Goal: Task Accomplishment & Management: Complete application form

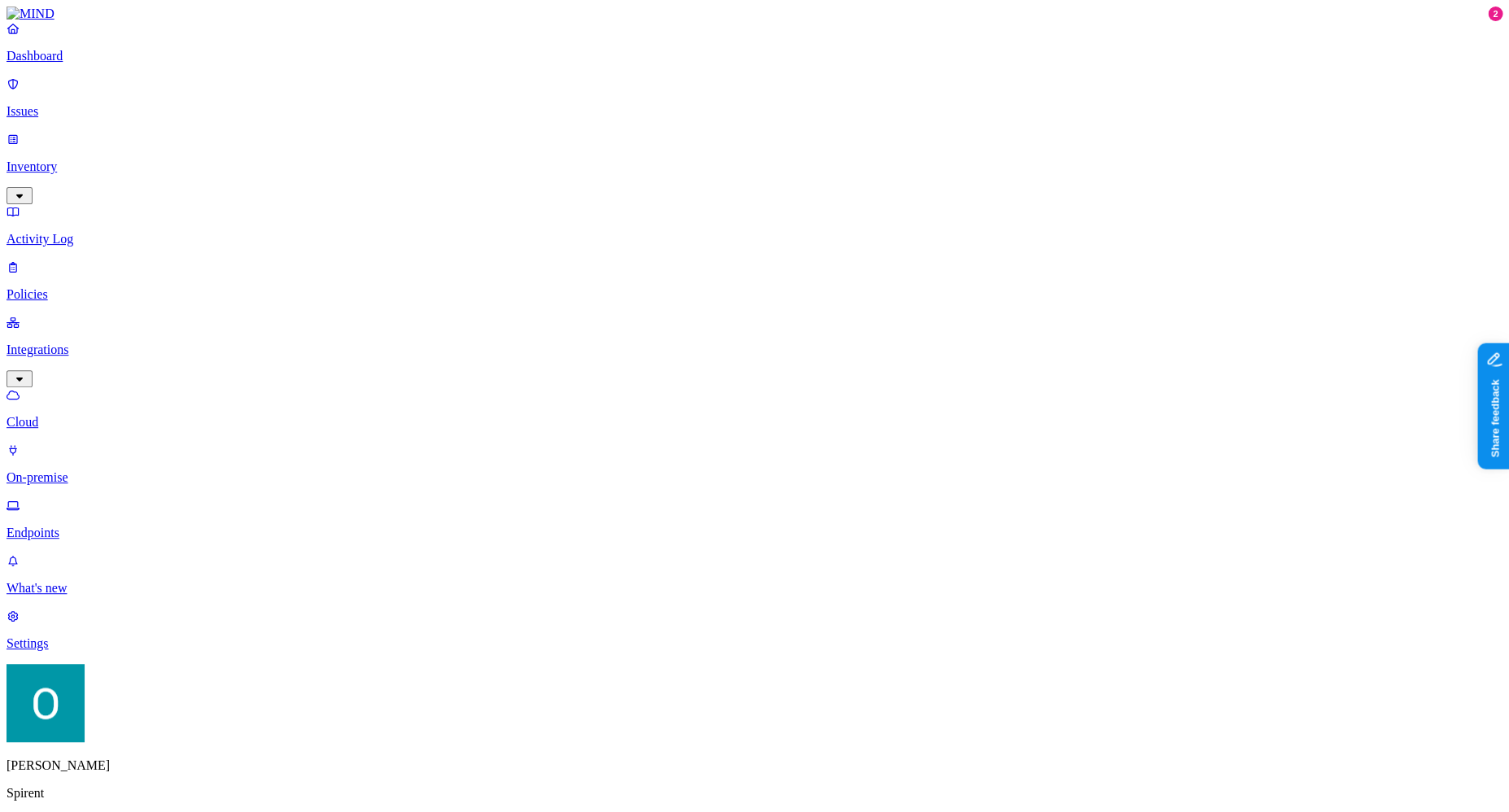
scroll to position [0, 17]
click at [61, 287] on p "Policies" at bounding box center [754, 294] width 1497 height 14
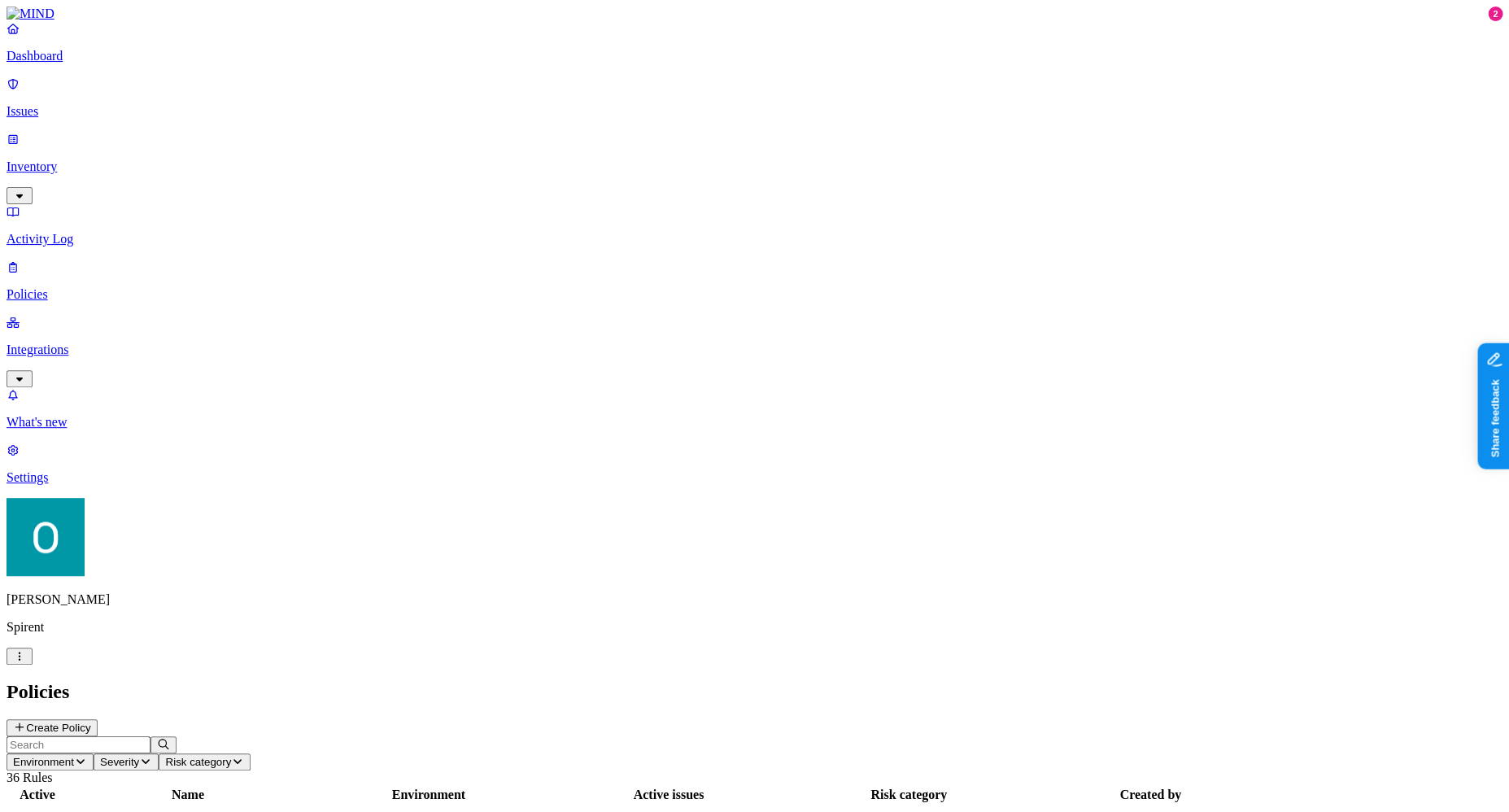
click at [33, 664] on button "button" at bounding box center [19, 655] width 26 height 17
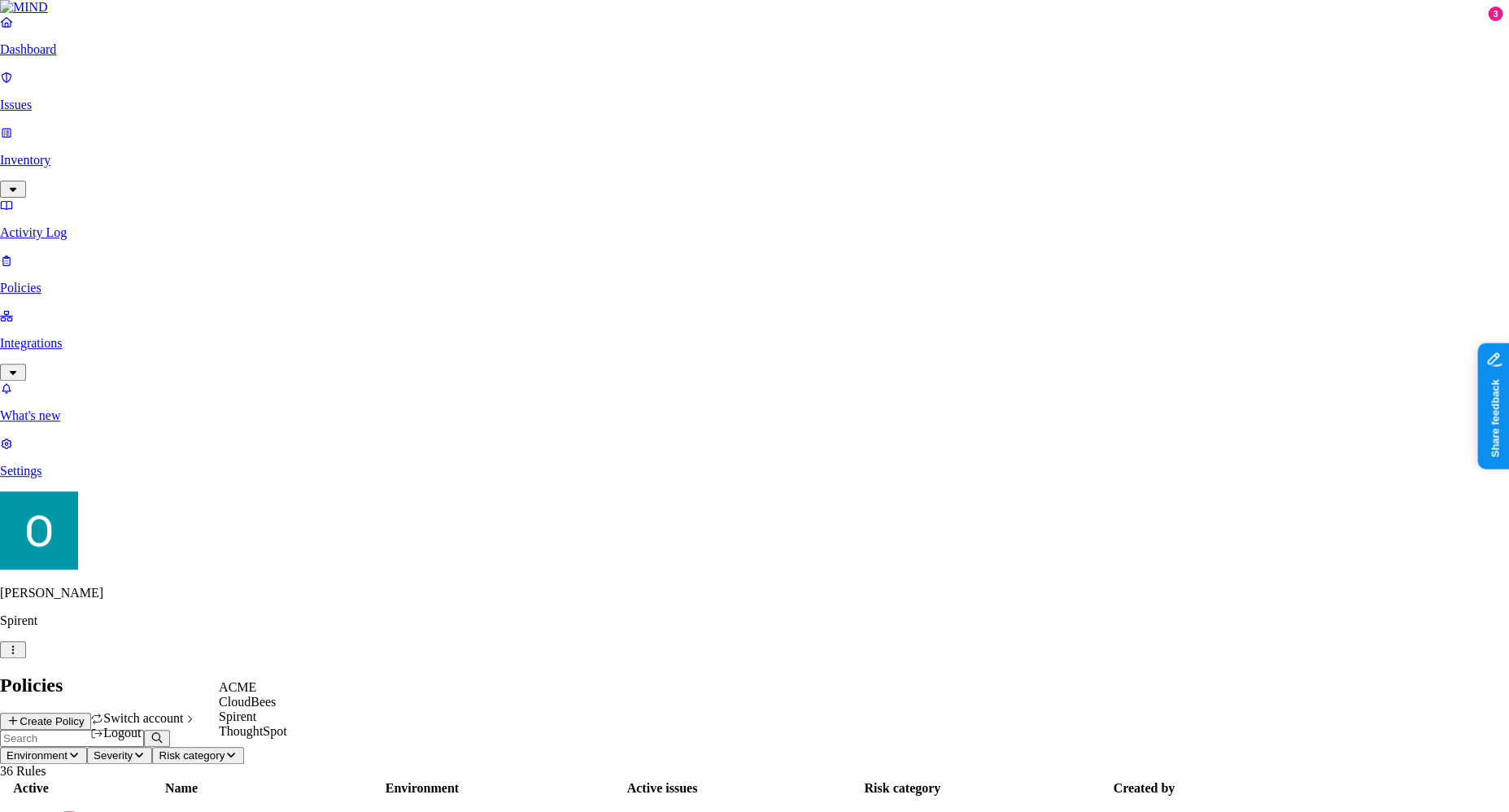
click at [262, 695] on div "ACME" at bounding box center [253, 687] width 69 height 14
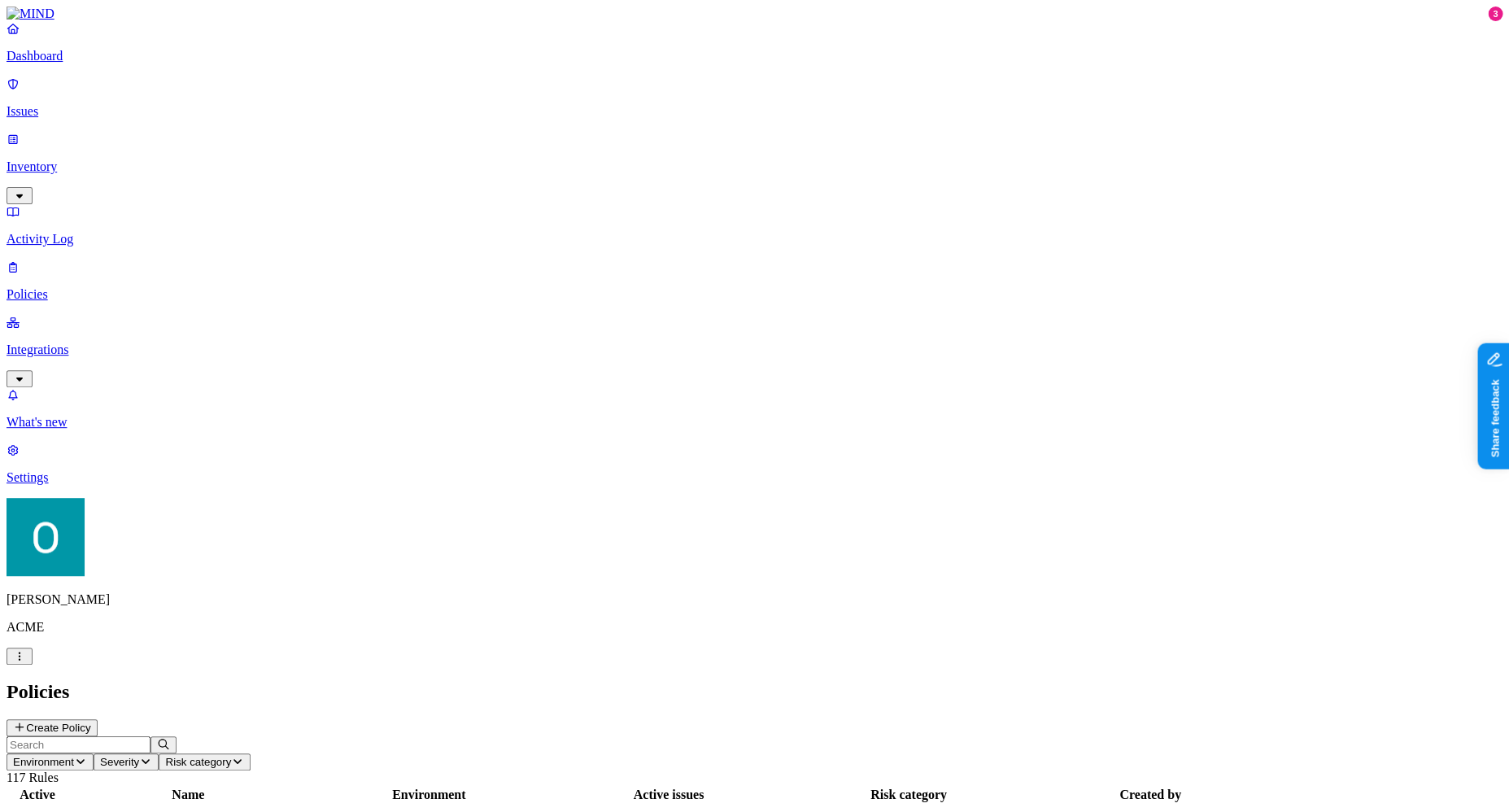
scroll to position [322, 0]
click at [98, 719] on button "Create Policy" at bounding box center [52, 727] width 91 height 17
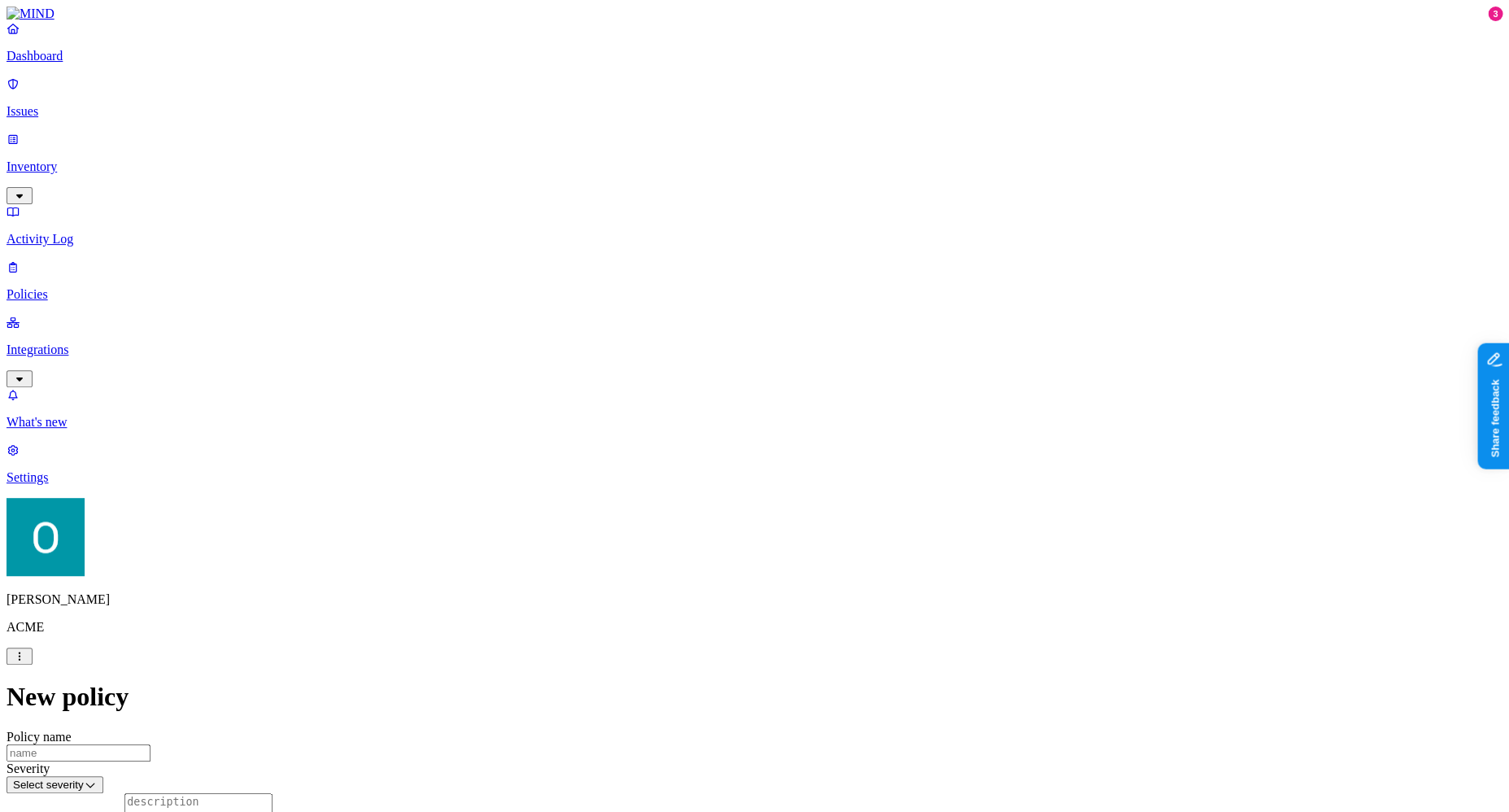
scroll to position [269, 0]
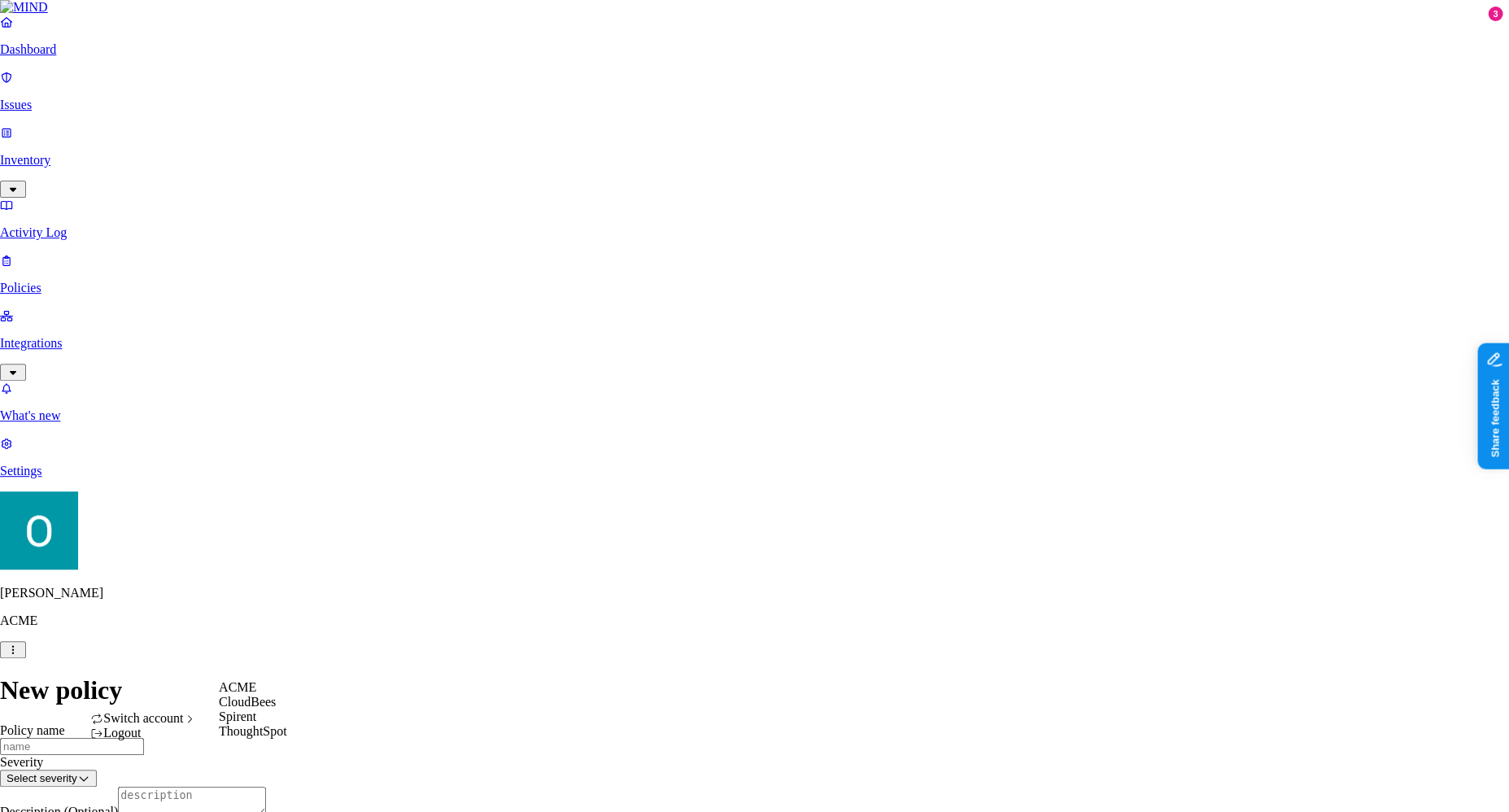
click at [249, 723] on span "Spirent" at bounding box center [238, 716] width 37 height 14
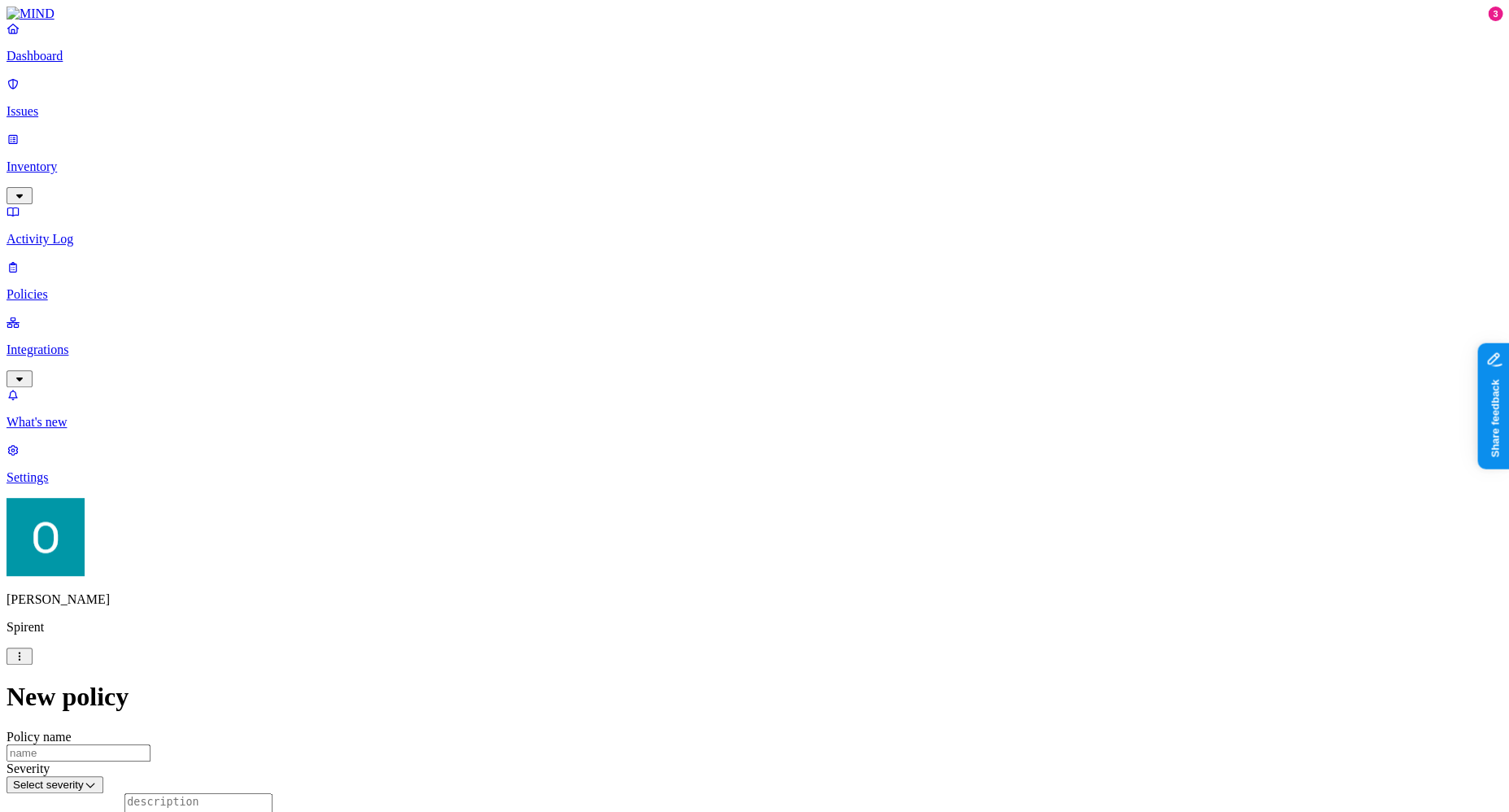
click at [77, 287] on p "Policies" at bounding box center [754, 294] width 1497 height 14
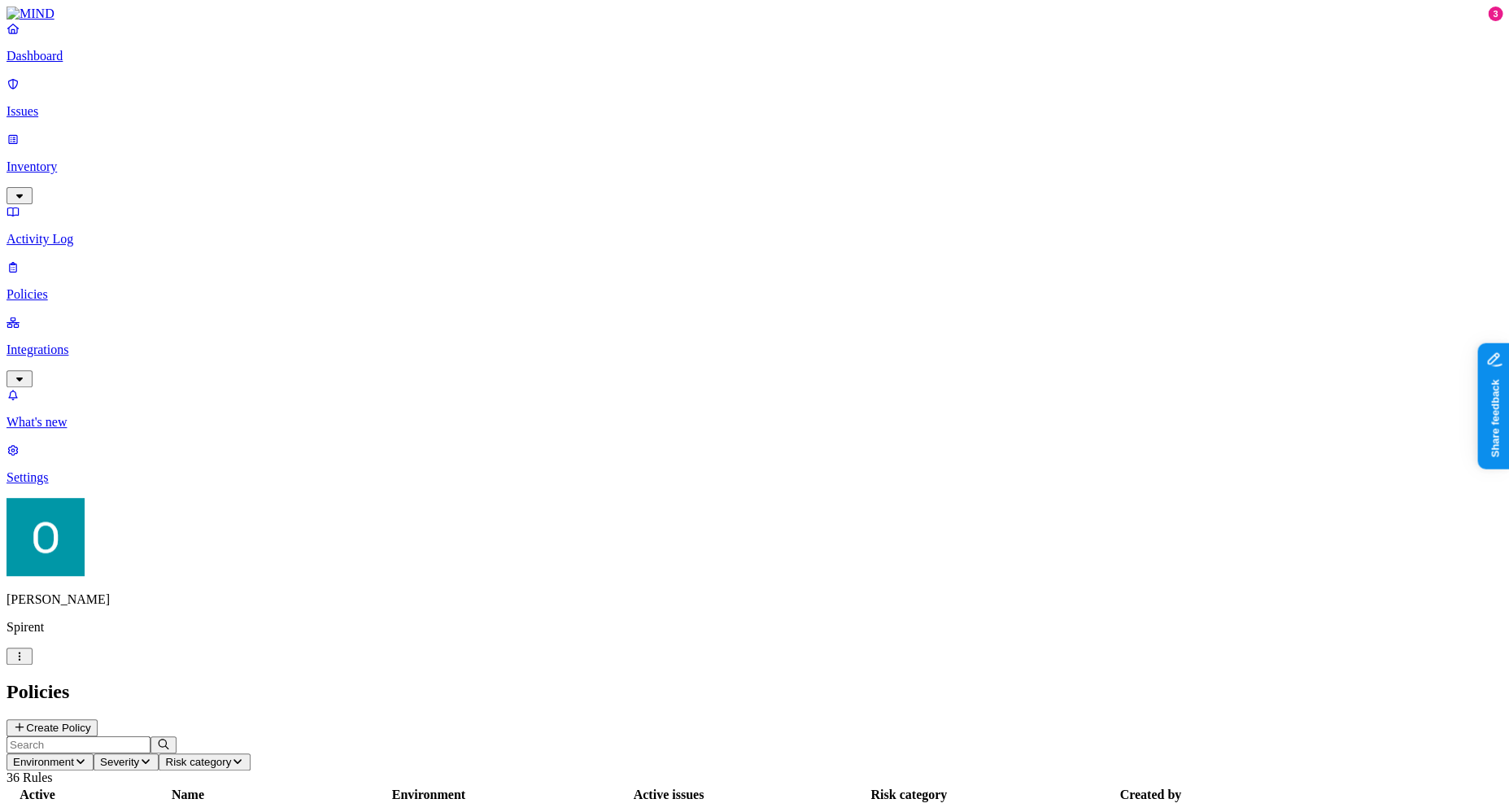
click at [74, 756] on span "Environment" at bounding box center [44, 762] width 61 height 12
click at [404, 155] on span "Endpoint" at bounding box center [391, 162] width 48 height 14
click at [685, 736] on header "Environment: Endpoint Severity Risk category 20 Rules" at bounding box center [754, 760] width 1497 height 49
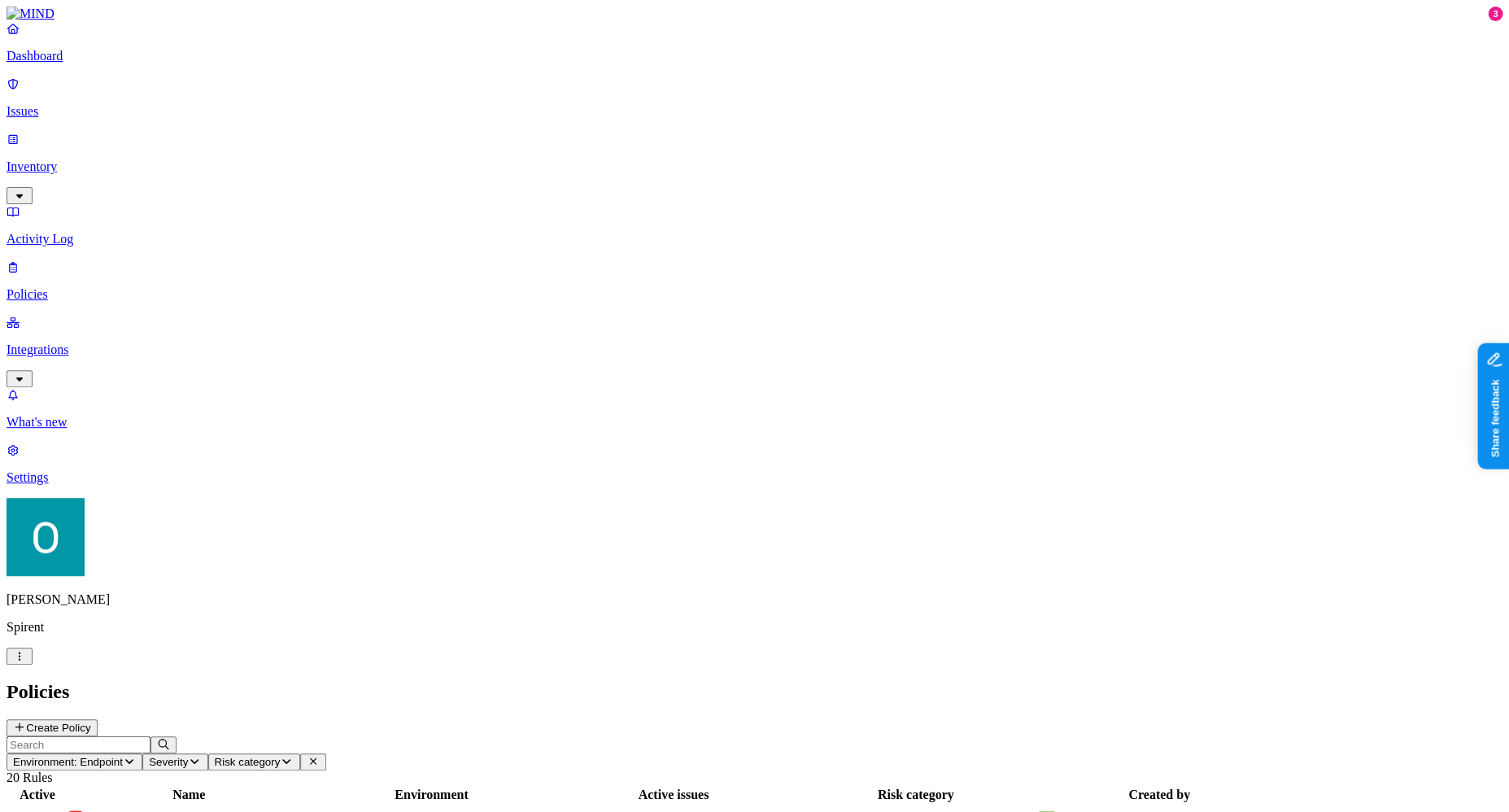
click at [297, 811] on span "SPC - Block non-corporate domains with Override" at bounding box center [183, 826] width 228 height 28
click at [929, 680] on h2 "Policies" at bounding box center [754, 691] width 1497 height 22
click at [551, 811] on div "Endpoint" at bounding box center [431, 825] width 239 height 14
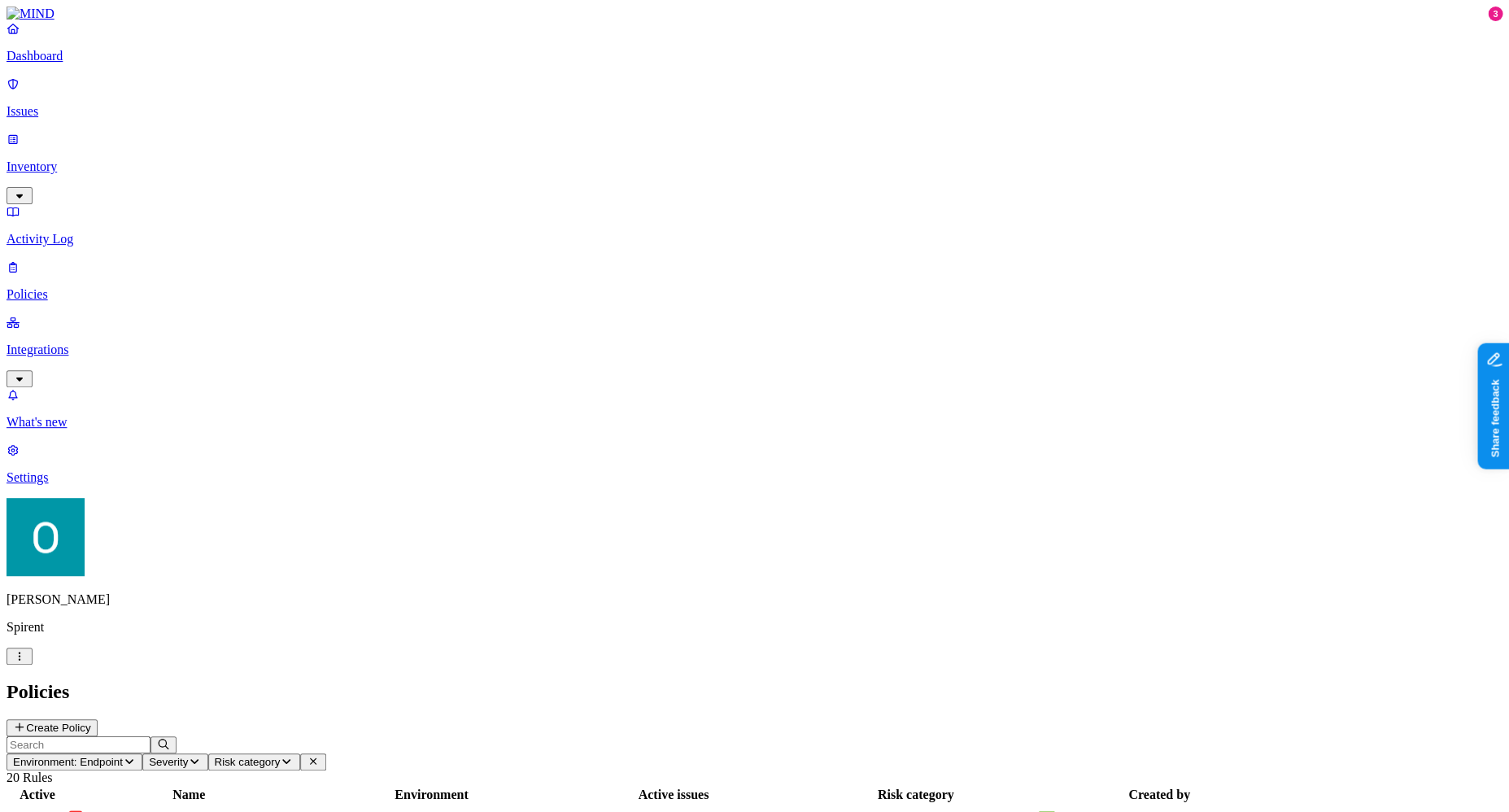
click at [297, 811] on span "SPC - Block non-corporate domains with Override" at bounding box center [183, 826] width 228 height 28
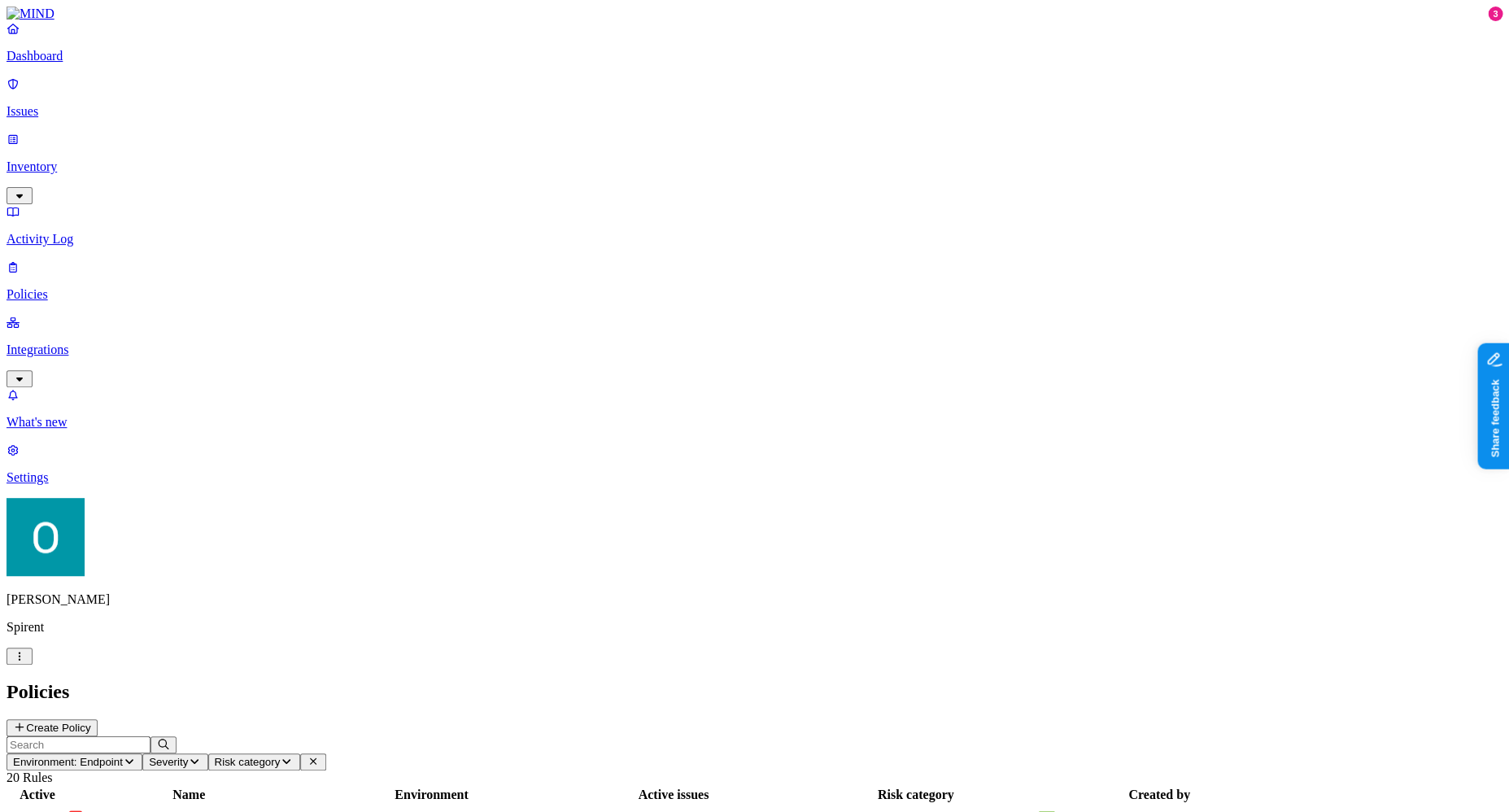
click at [309, 804] on td "SPC - Block non-corporate domains with Override" at bounding box center [189, 825] width 241 height 43
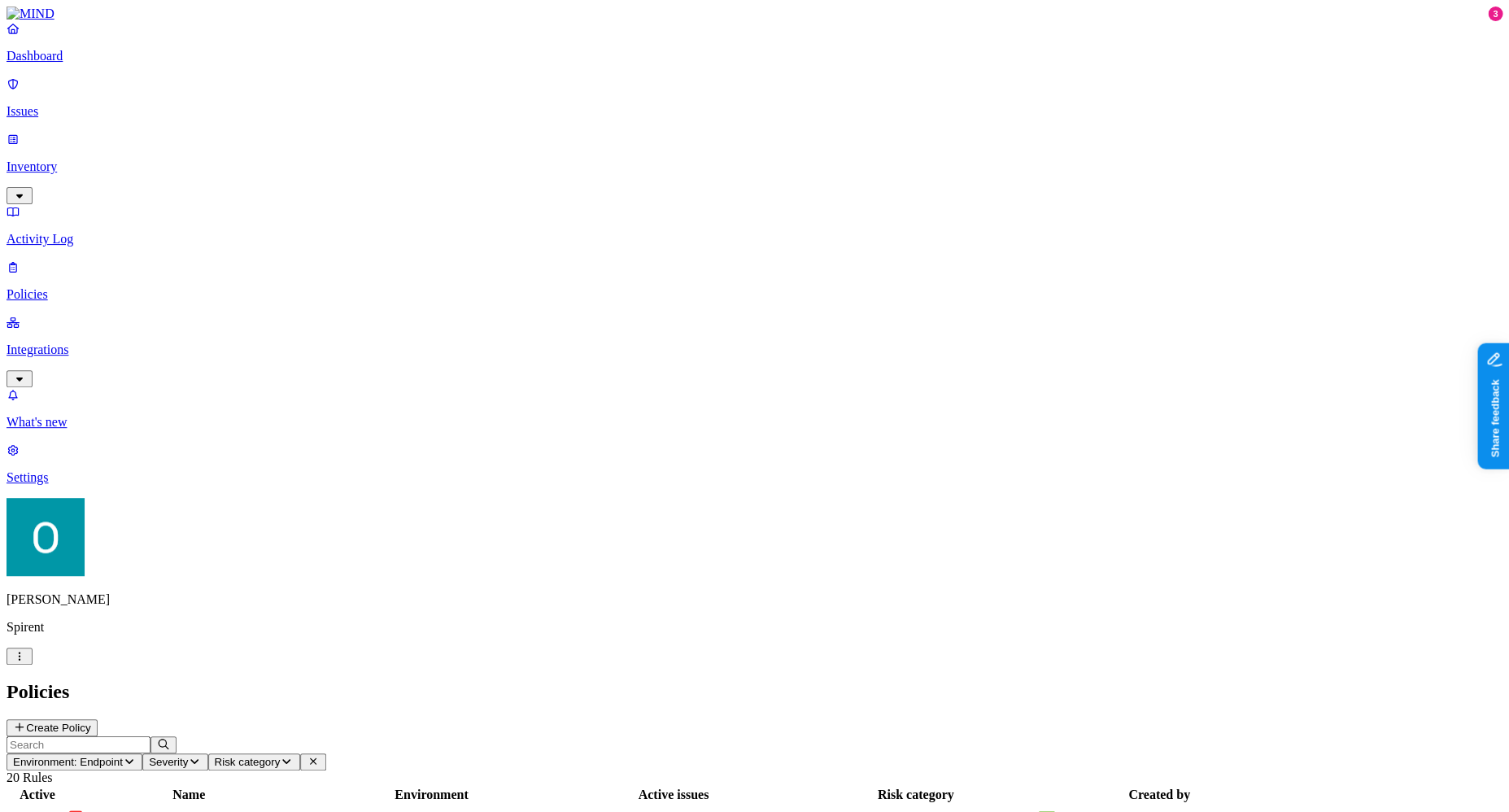
click at [128, 159] on p "Inventory" at bounding box center [754, 166] width 1497 height 14
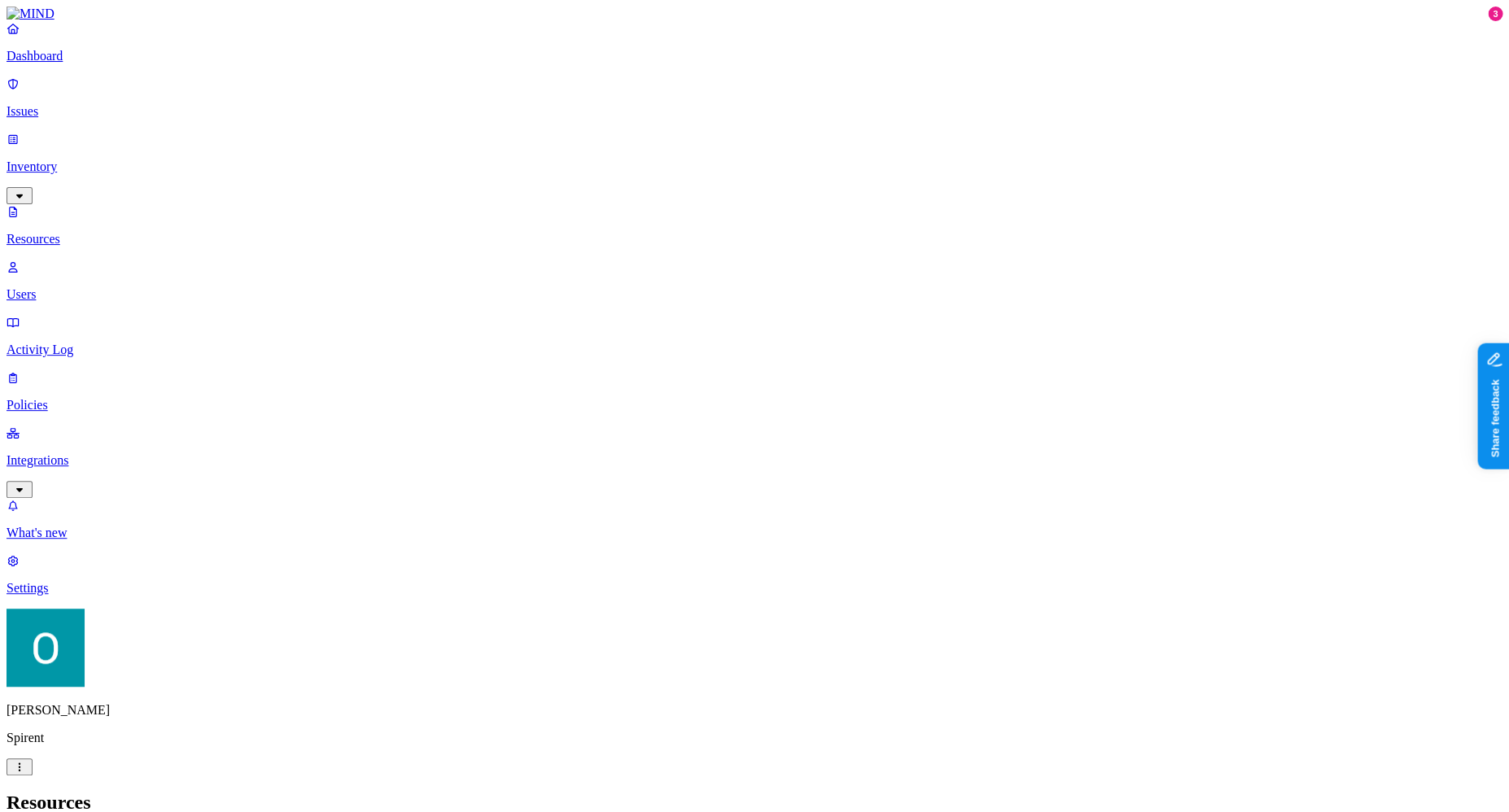
click at [69, 287] on p "Users" at bounding box center [754, 294] width 1497 height 14
click at [67, 398] on p "Policies" at bounding box center [754, 405] width 1497 height 14
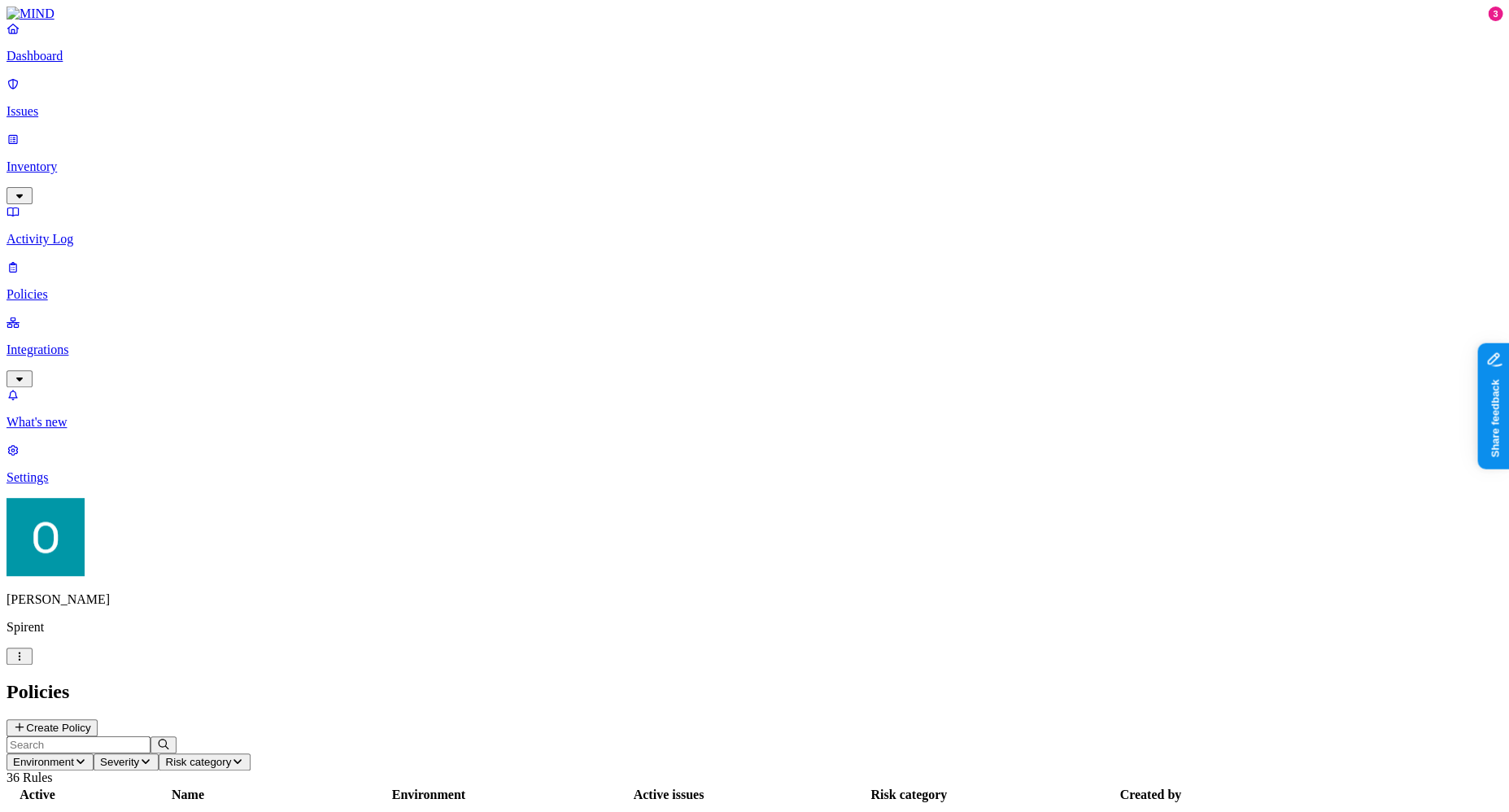
click at [143, 342] on p "Integrations" at bounding box center [754, 350] width 1497 height 14
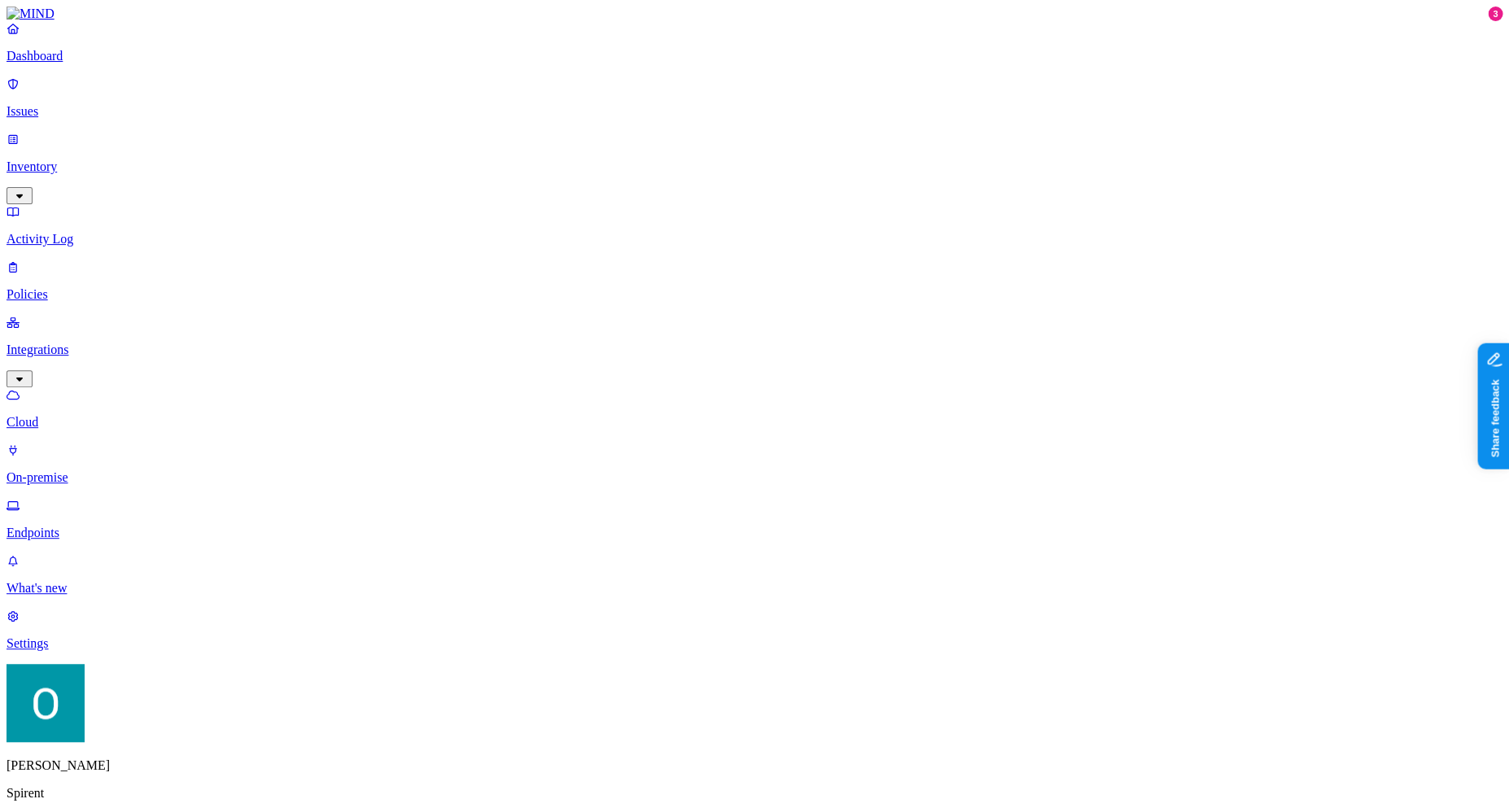
click at [89, 526] on p "Endpoints" at bounding box center [754, 533] width 1497 height 14
click at [84, 203] on div "Dashboard Issues Inventory Activity Log Policies Integrations Cloud On-premise …" at bounding box center [754, 280] width 1497 height 519
click at [84, 287] on p "Policies" at bounding box center [754, 294] width 1497 height 14
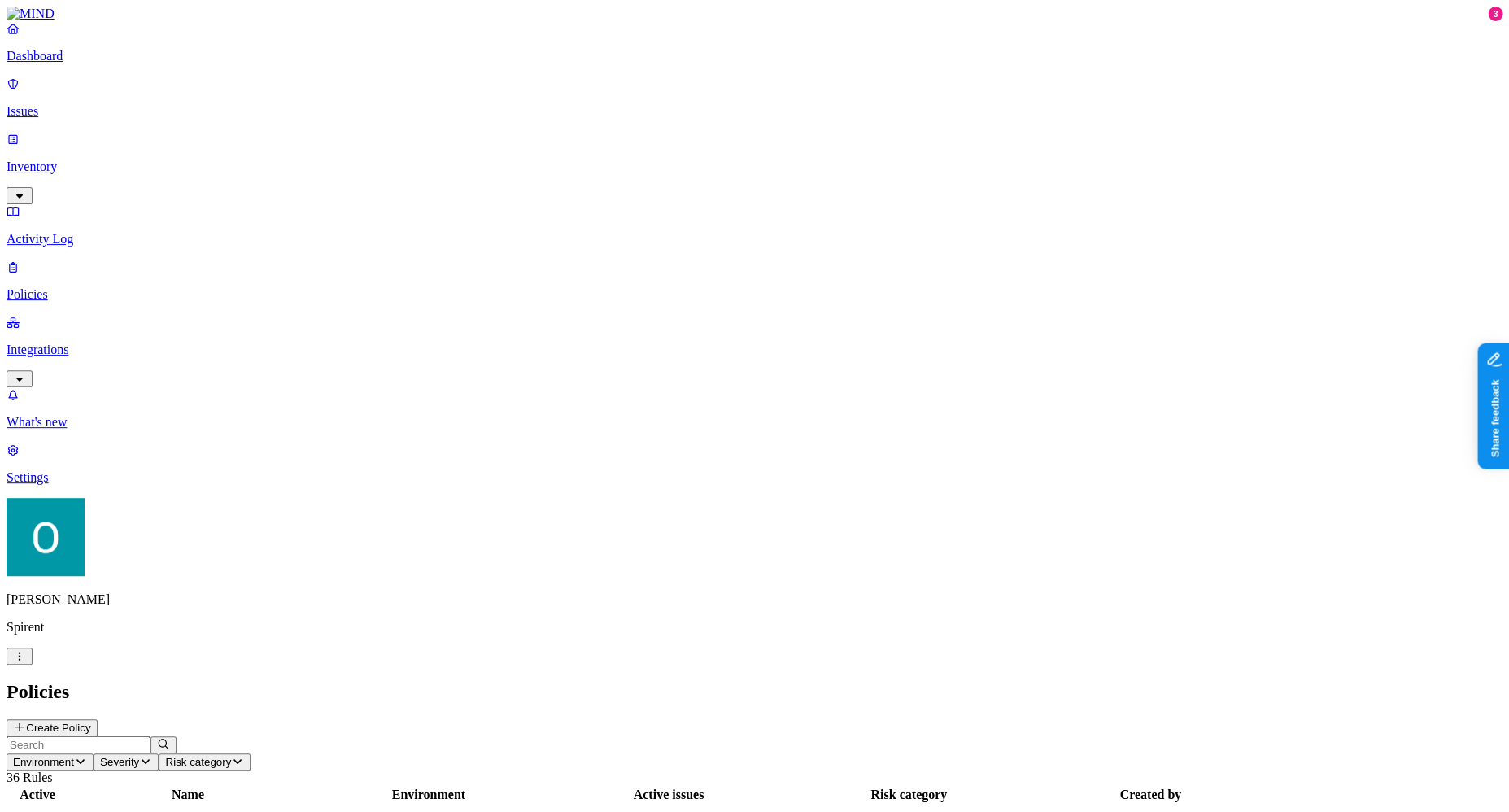
click at [87, 756] on icon "button" at bounding box center [80, 761] width 13 height 11
click at [399, 155] on span "Endpoint" at bounding box center [391, 162] width 48 height 14
click at [551, 811] on div "Endpoint" at bounding box center [431, 825] width 239 height 14
click at [774, 736] on header "Environment: Endpoint Severity Risk category 20 Rules" at bounding box center [754, 760] width 1497 height 49
click at [551, 811] on div "Endpoint" at bounding box center [431, 825] width 239 height 14
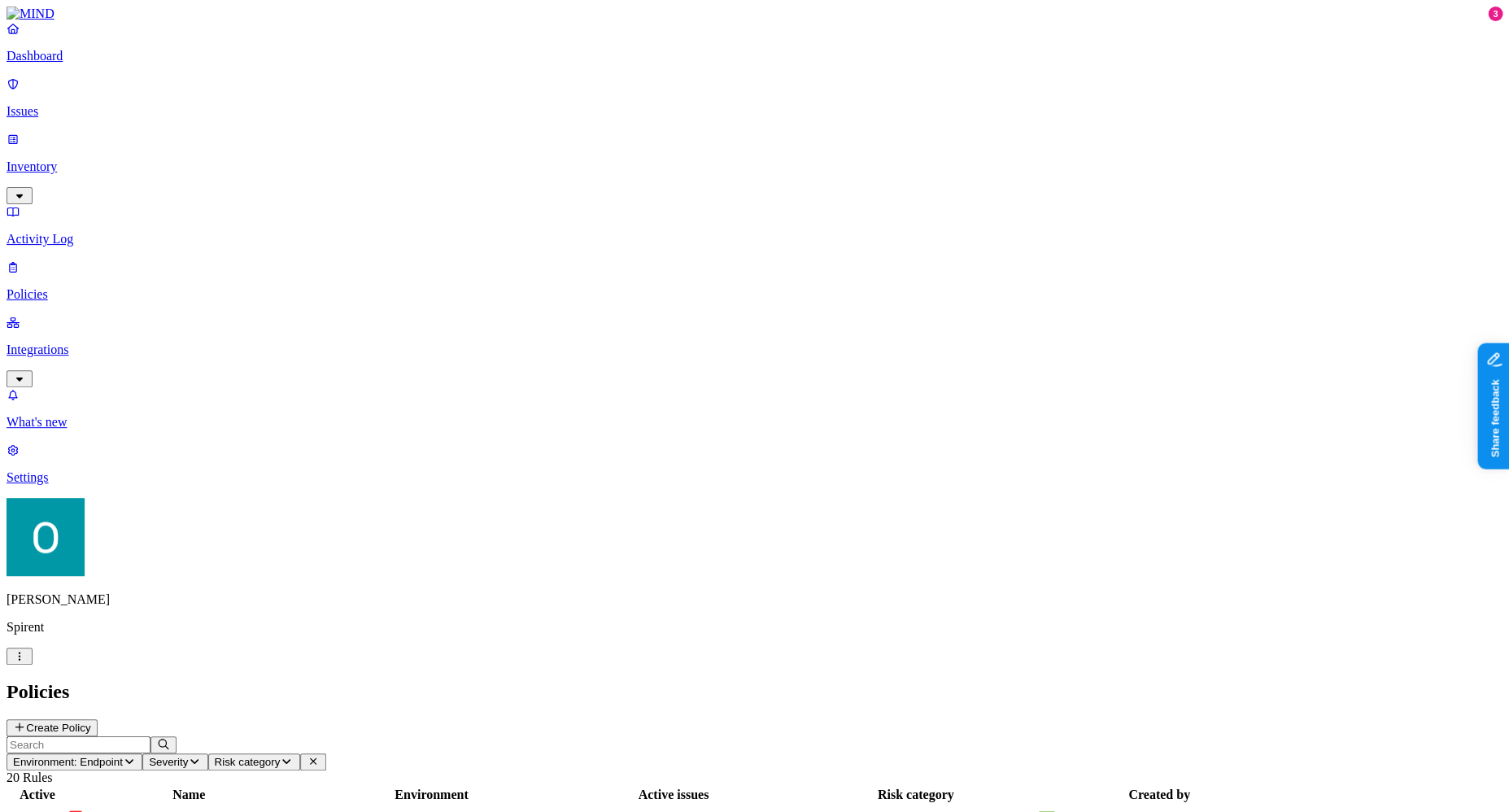
click at [551, 811] on div "Endpoint" at bounding box center [431, 825] width 239 height 14
click at [297, 811] on span "SPC - Block non-corporate domains with Override" at bounding box center [183, 826] width 228 height 28
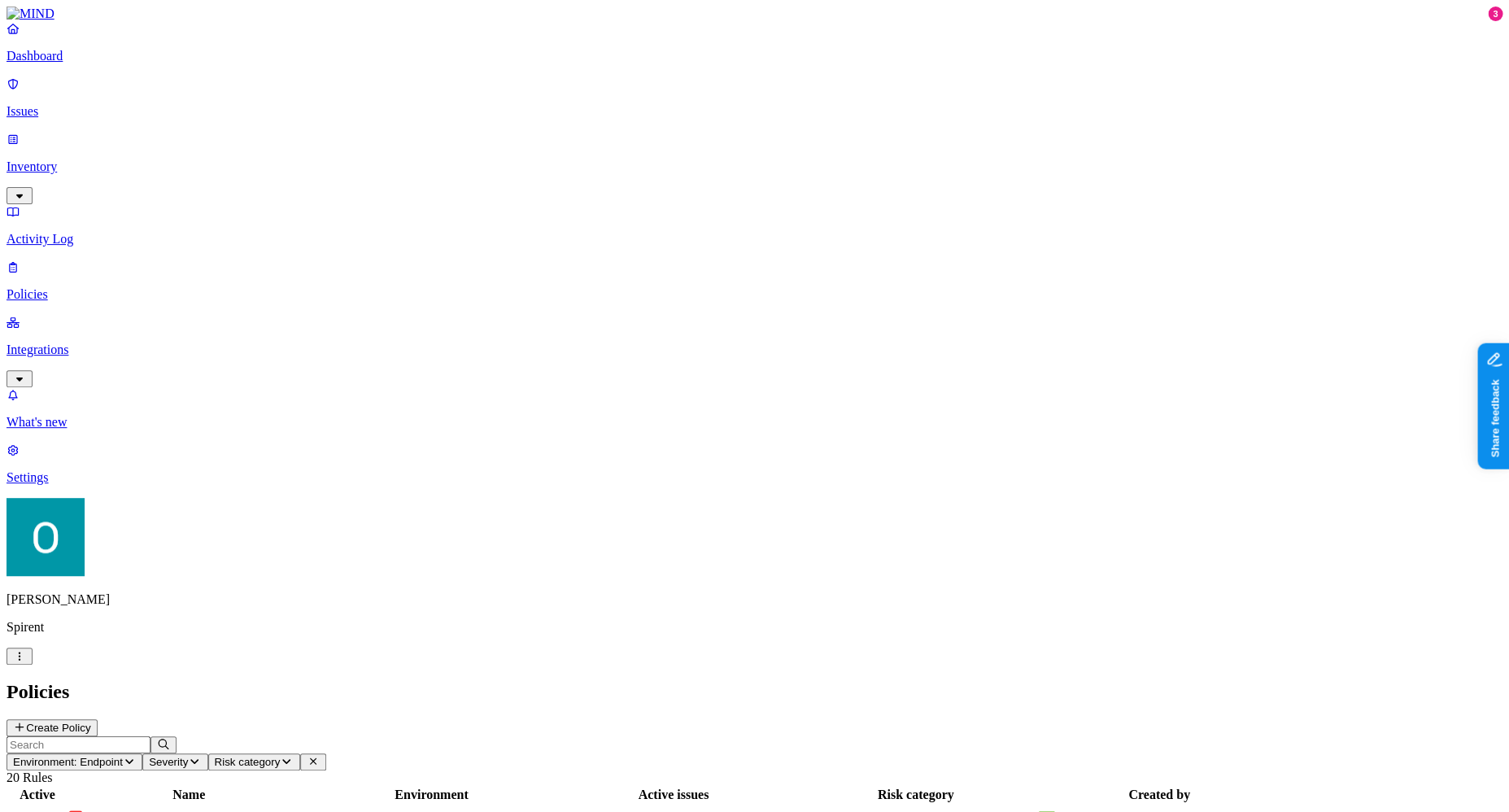
click at [297, 811] on span "SPC - Block non-corporate domains with Override" at bounding box center [183, 826] width 228 height 28
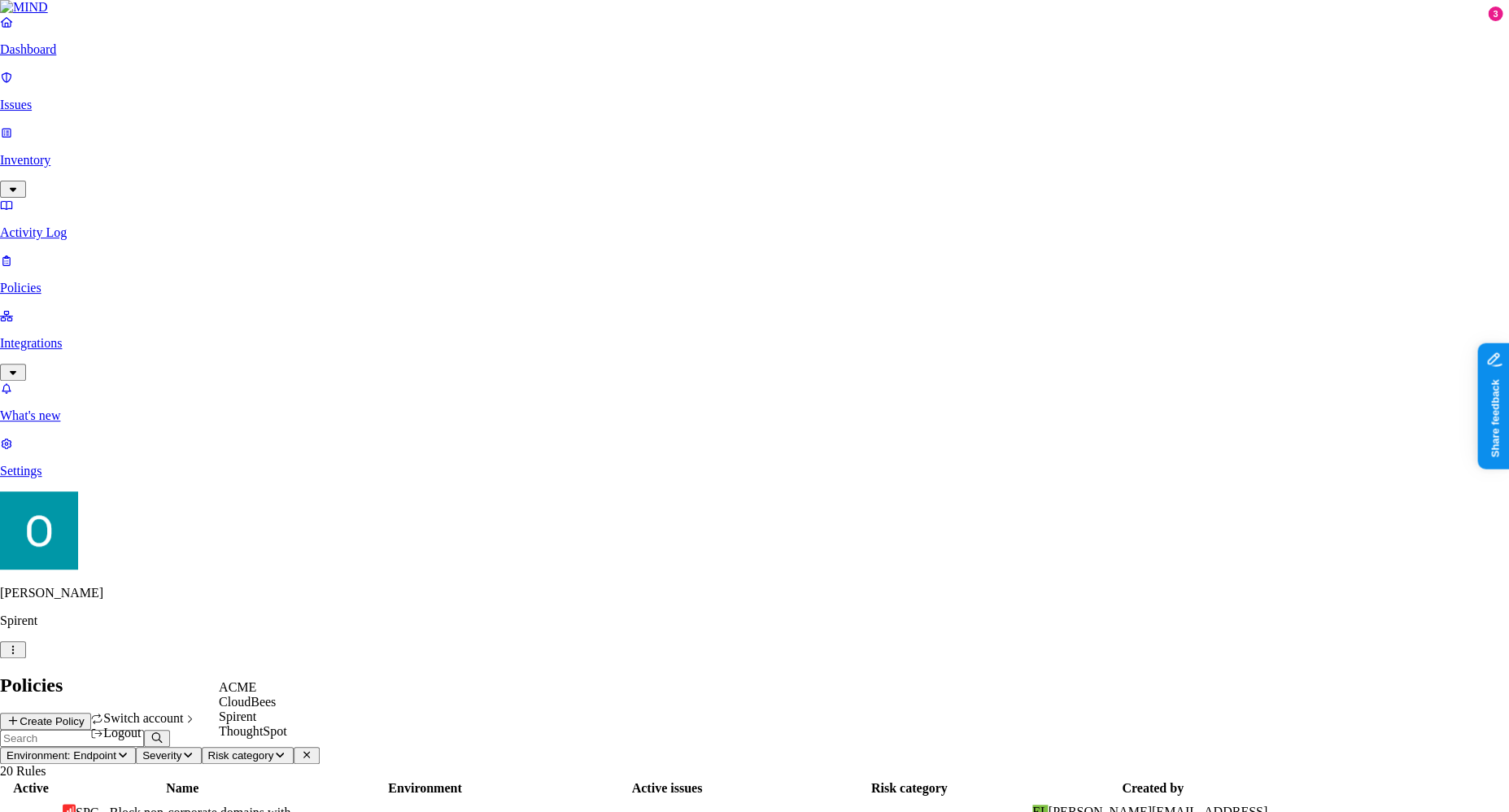
click at [287, 695] on div "ACME" at bounding box center [253, 687] width 69 height 14
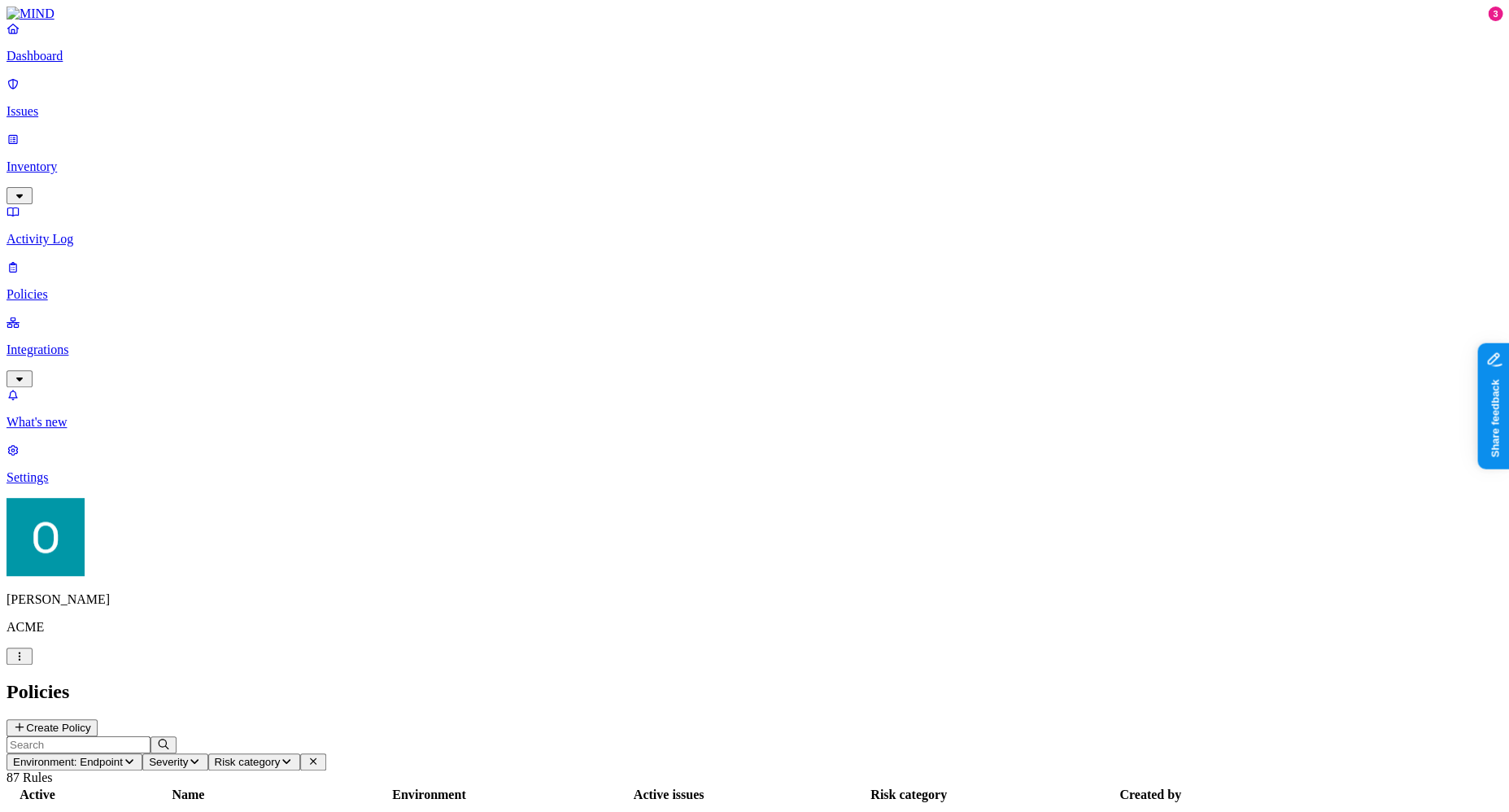
click at [679, 736] on header "Environment: Endpoint Severity Risk category 87 Rules" at bounding box center [754, 760] width 1497 height 49
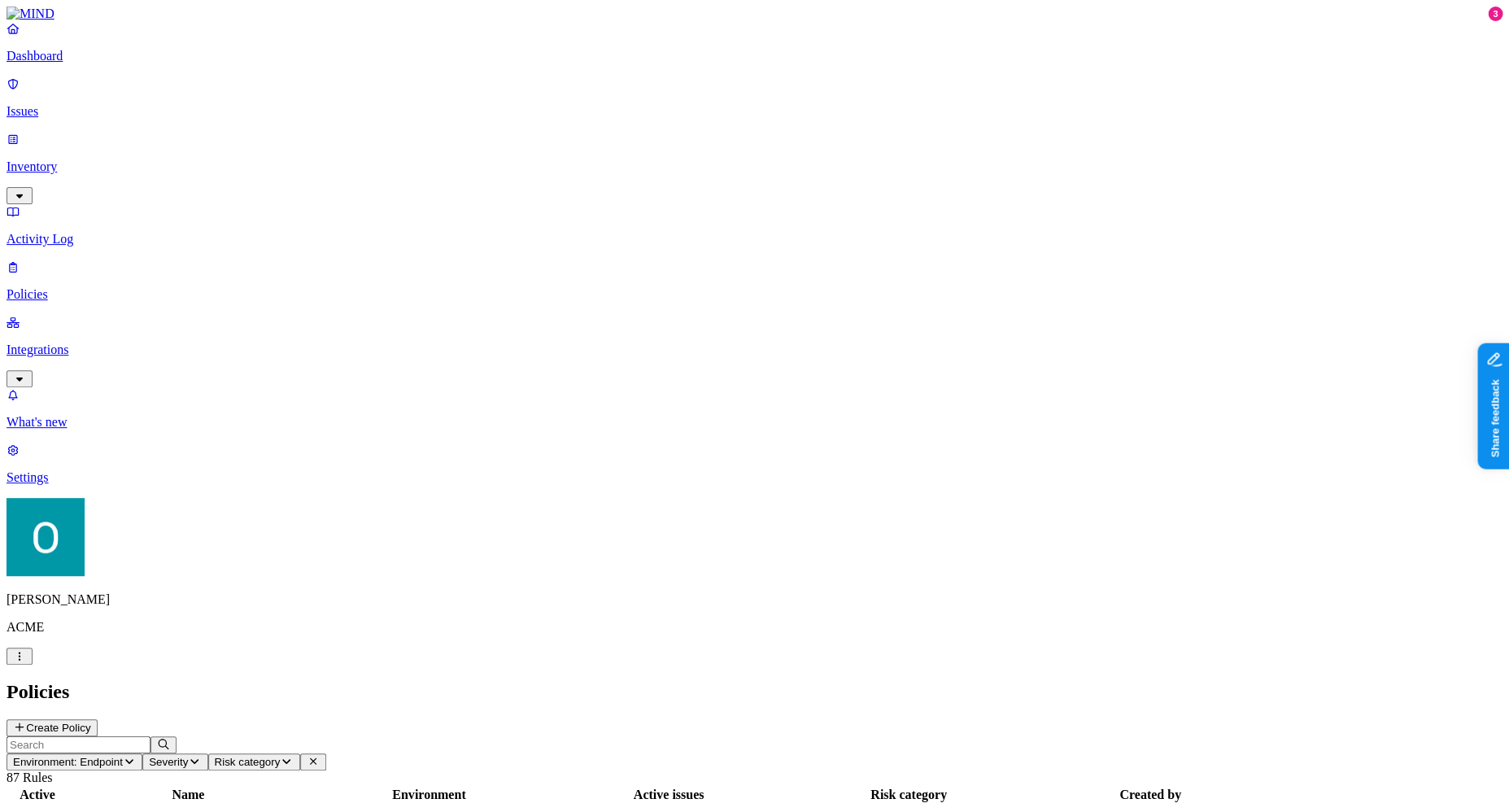
click at [796, 736] on header "Environment: Endpoint Severity Risk category 87 Rules" at bounding box center [754, 760] width 1497 height 49
click at [98, 719] on button "Create Policy" at bounding box center [52, 727] width 91 height 17
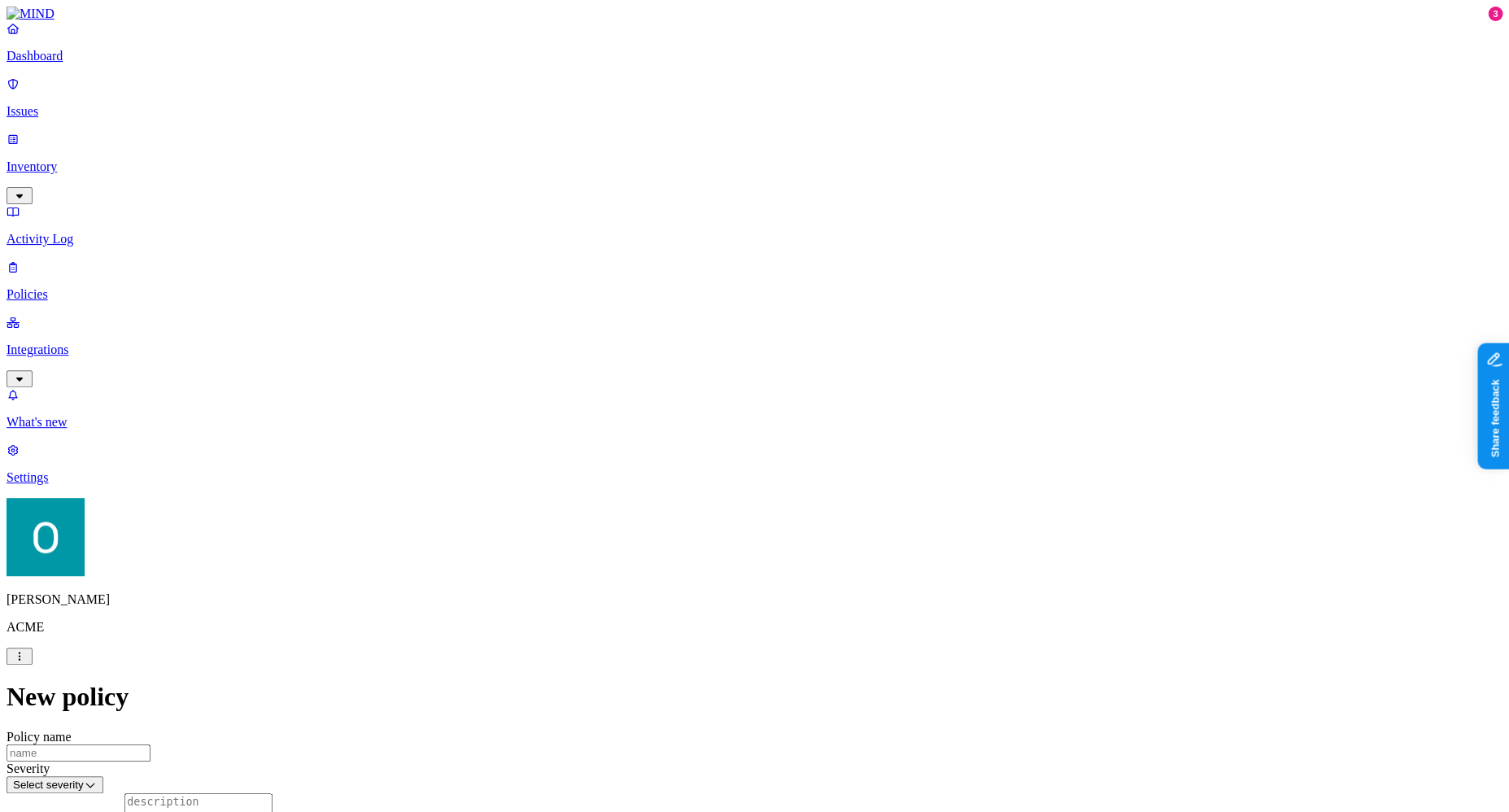
scroll to position [208, 0]
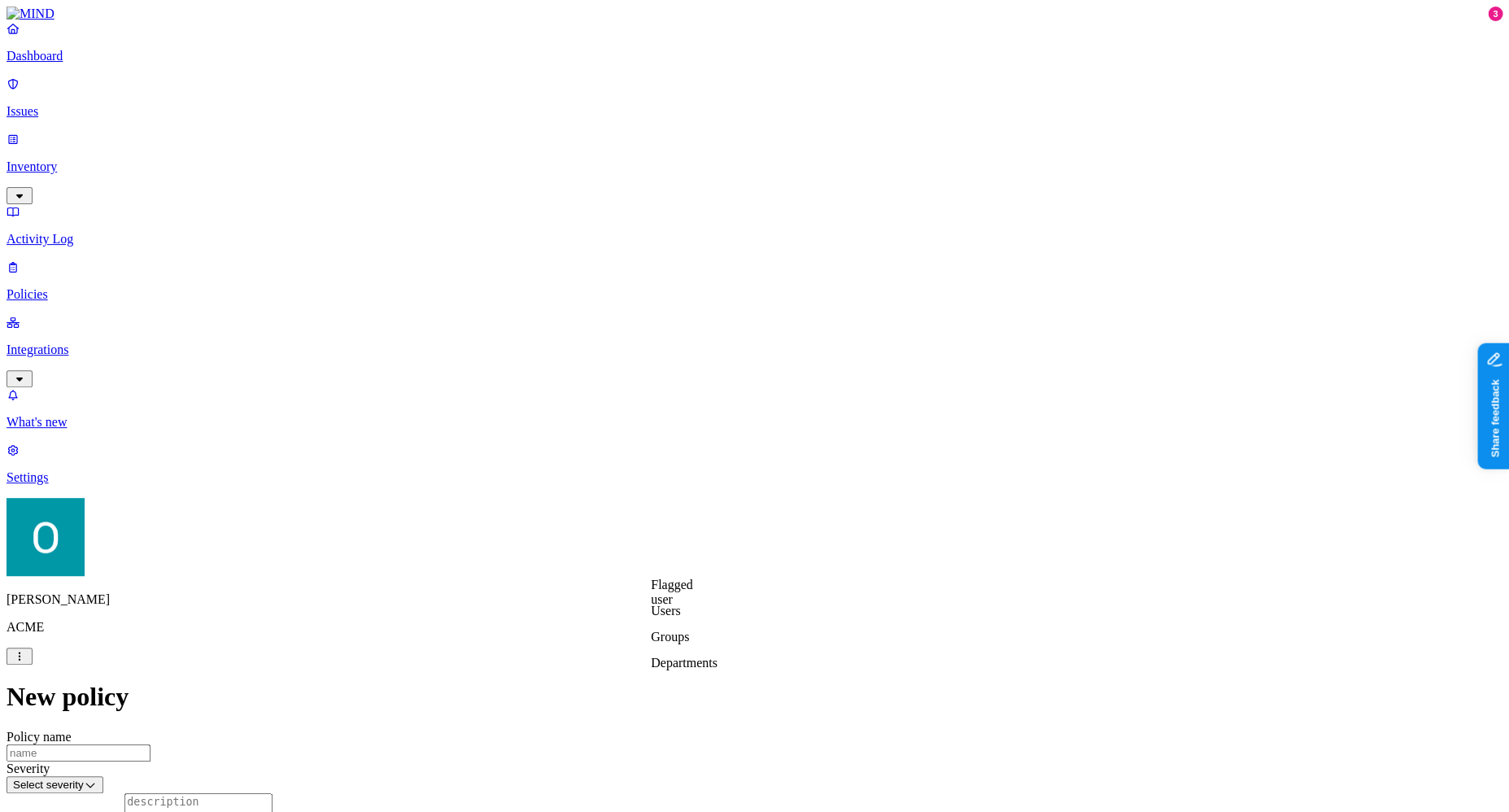
click at [680, 615] on label "Users" at bounding box center [666, 611] width 29 height 14
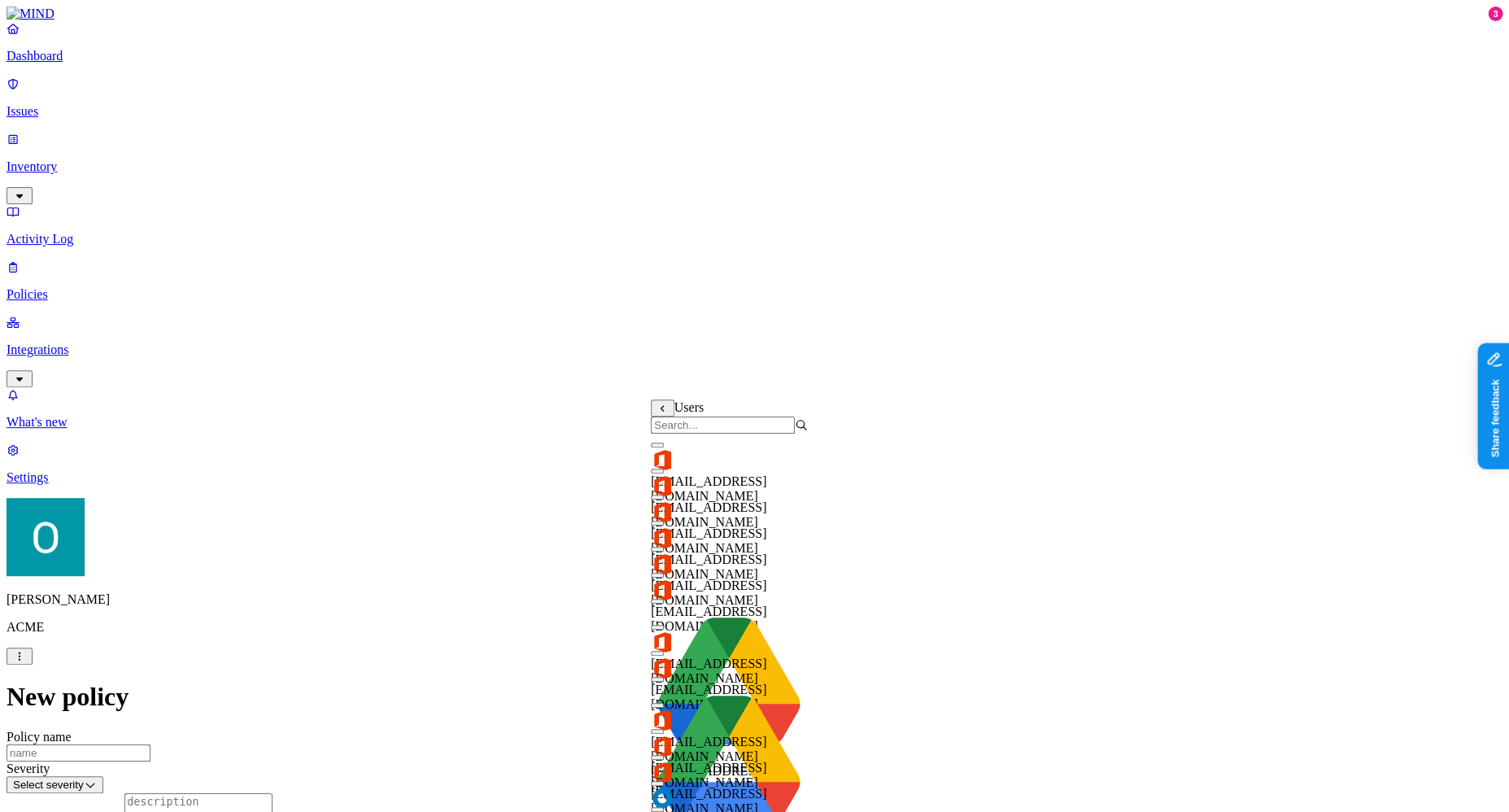
click at [730, 423] on input "search" at bounding box center [723, 424] width 144 height 17
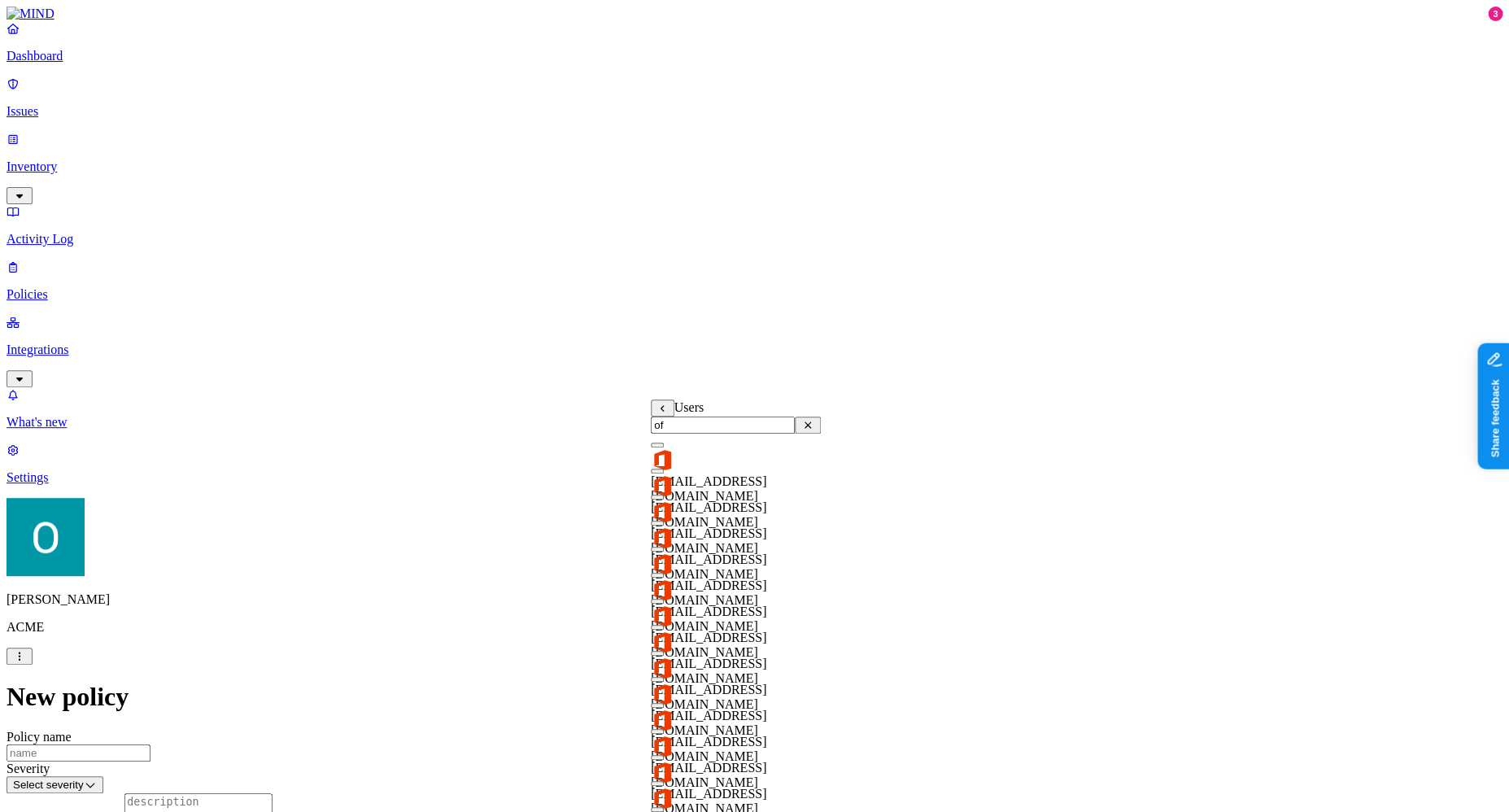
type input "o"
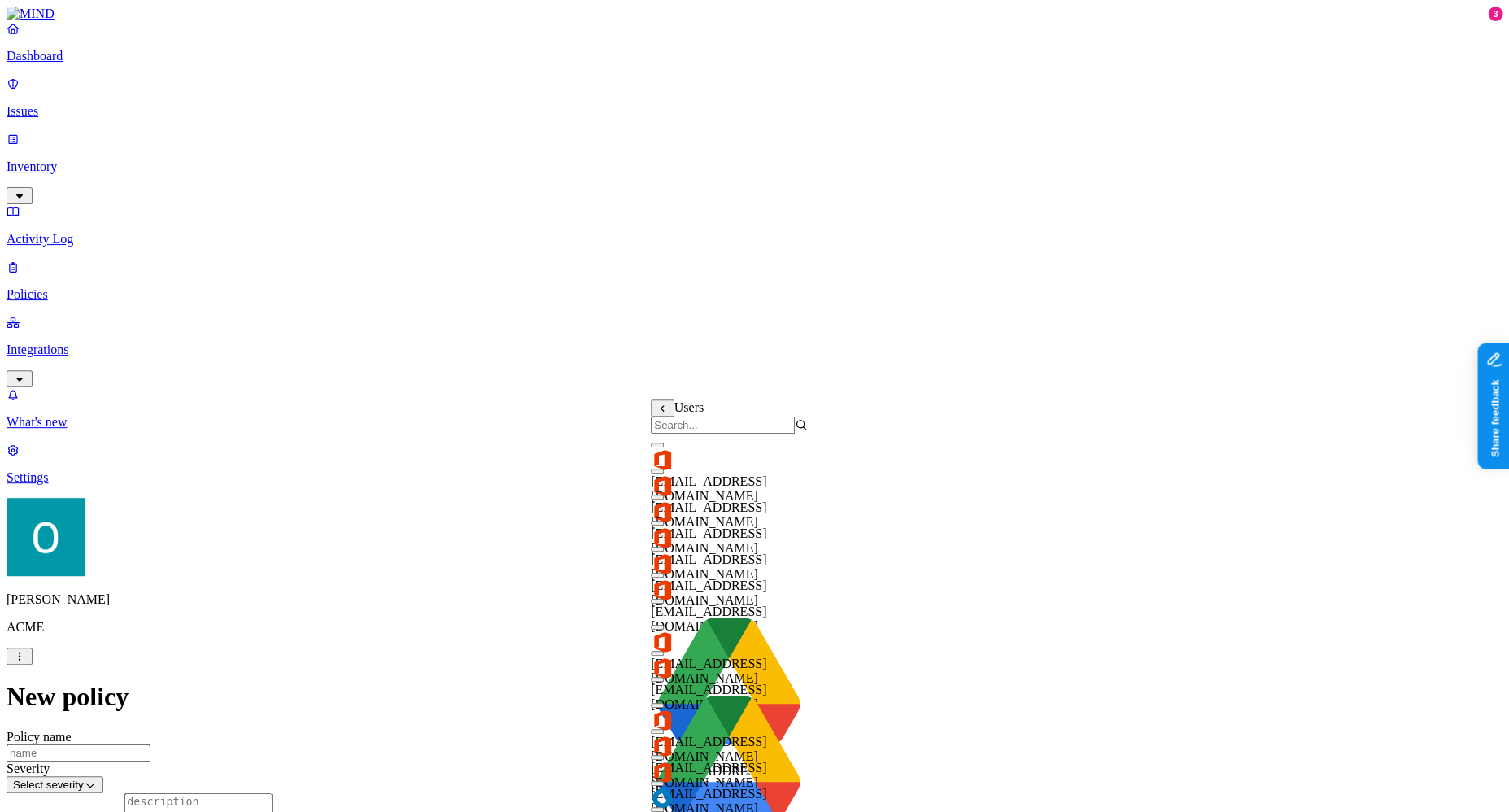
scroll to position [0, 0]
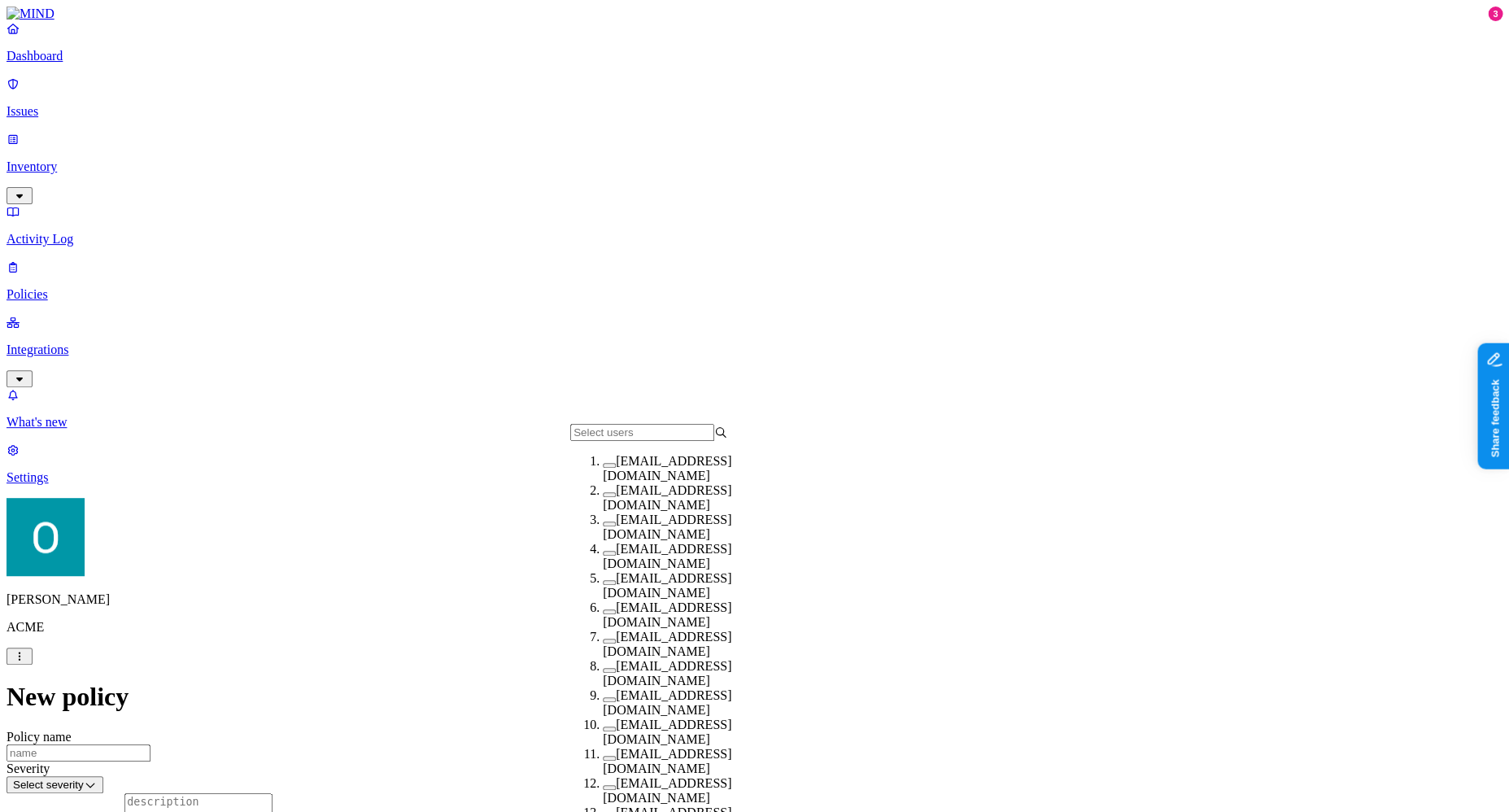
scroll to position [0, 0]
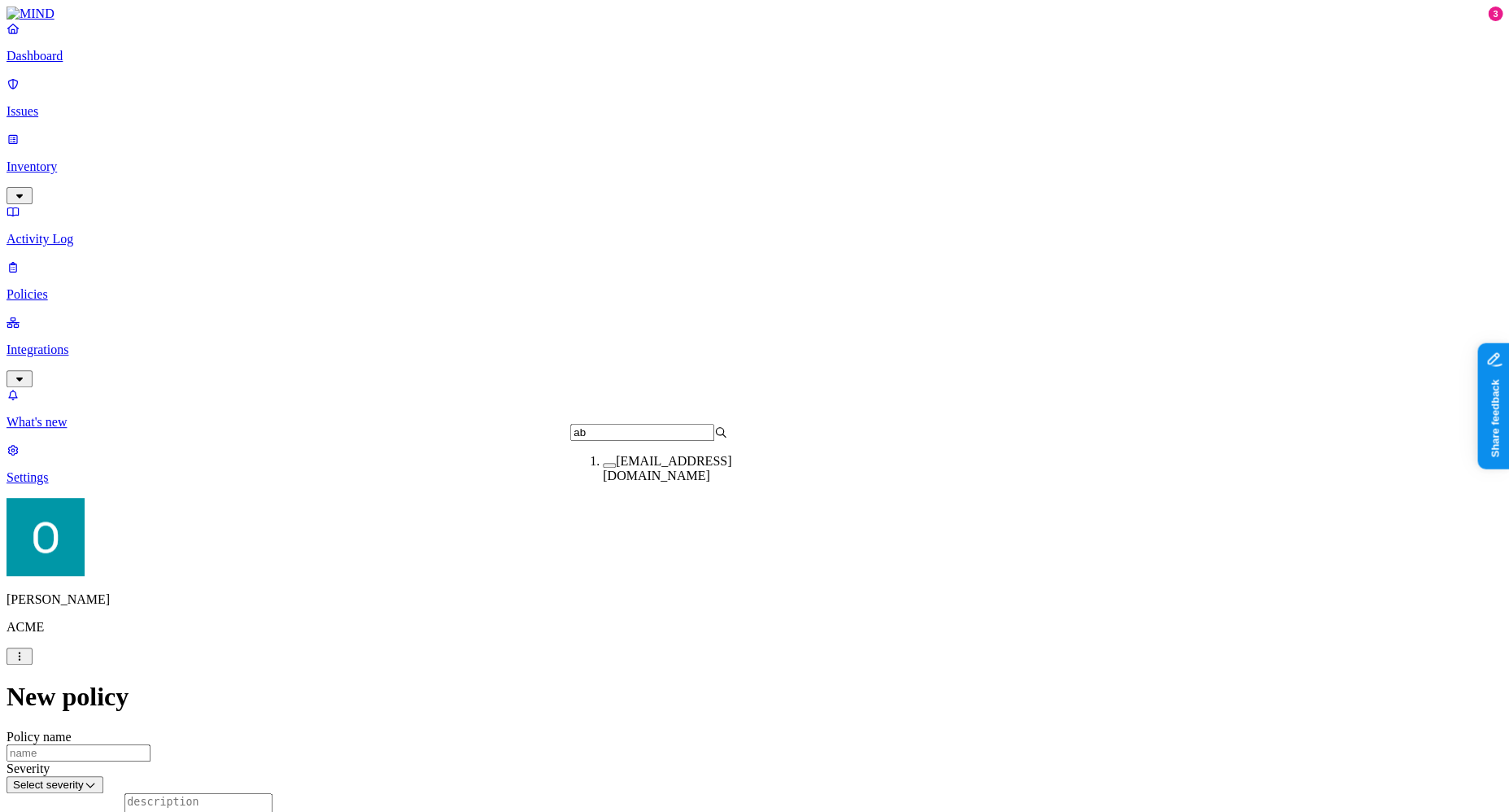
type input "a"
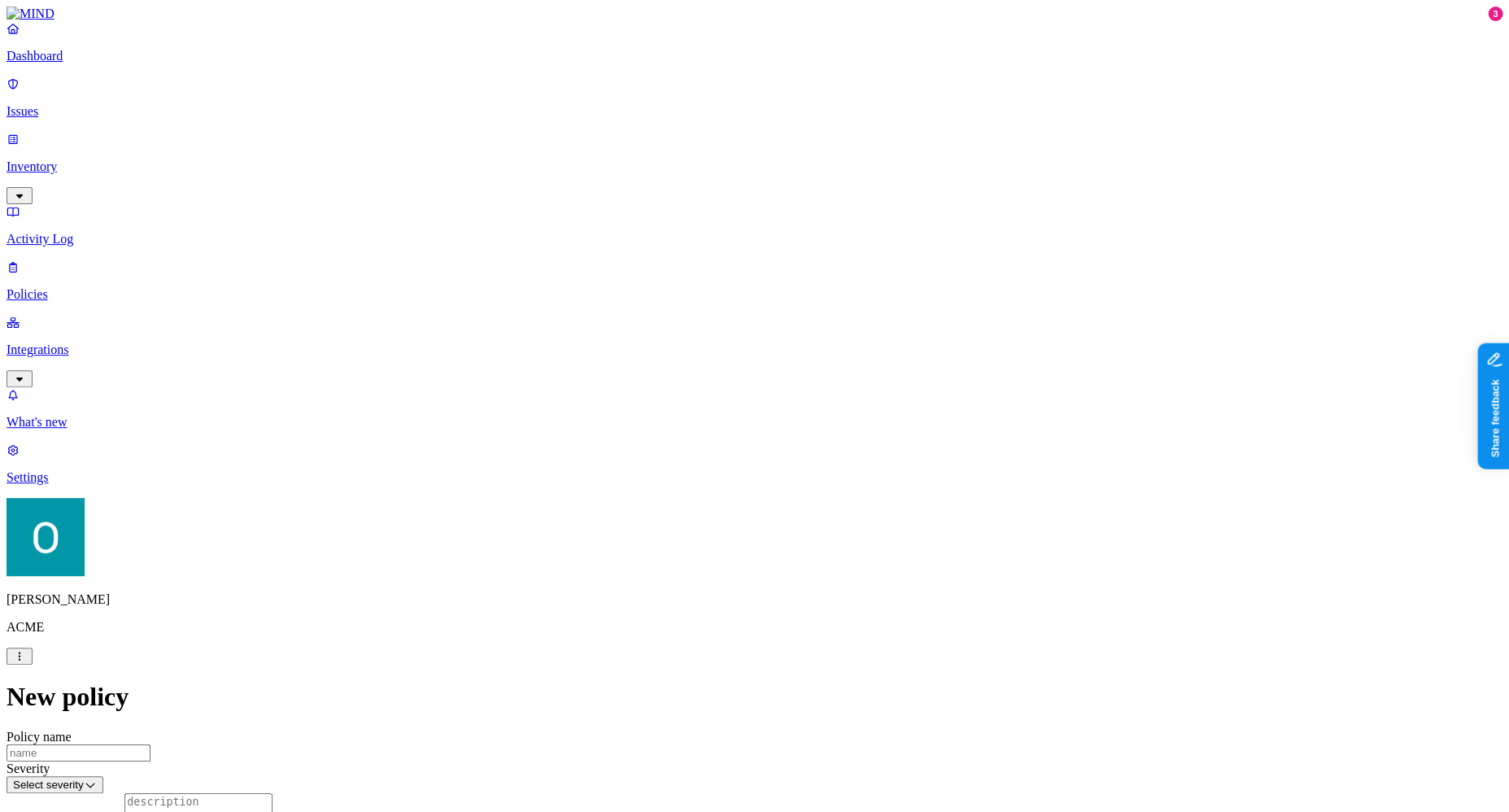
click at [121, 342] on p "Integrations" at bounding box center [754, 350] width 1497 height 14
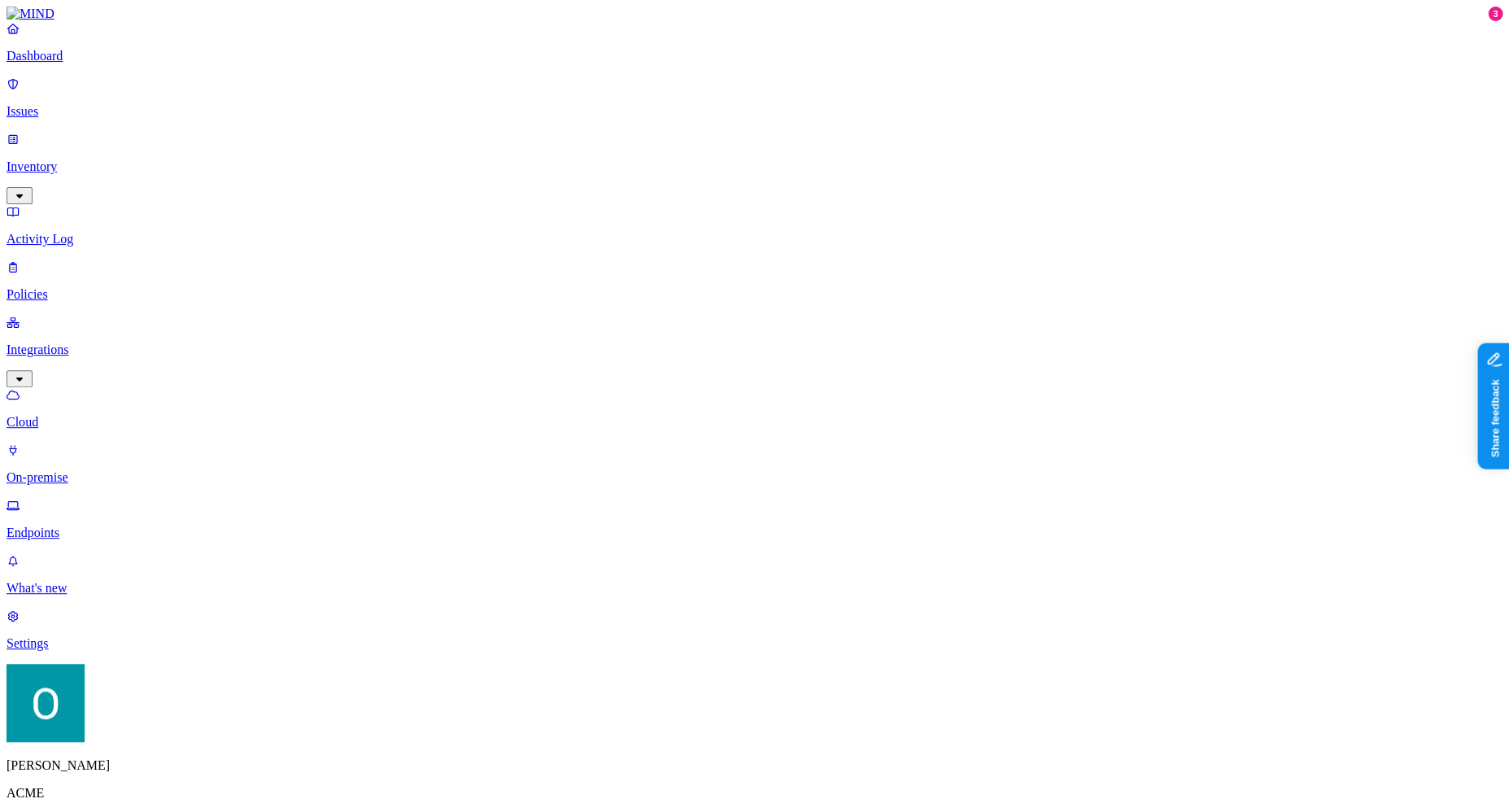
click at [119, 526] on p "Endpoints" at bounding box center [754, 533] width 1497 height 14
click at [99, 287] on p "Policies" at bounding box center [754, 294] width 1497 height 14
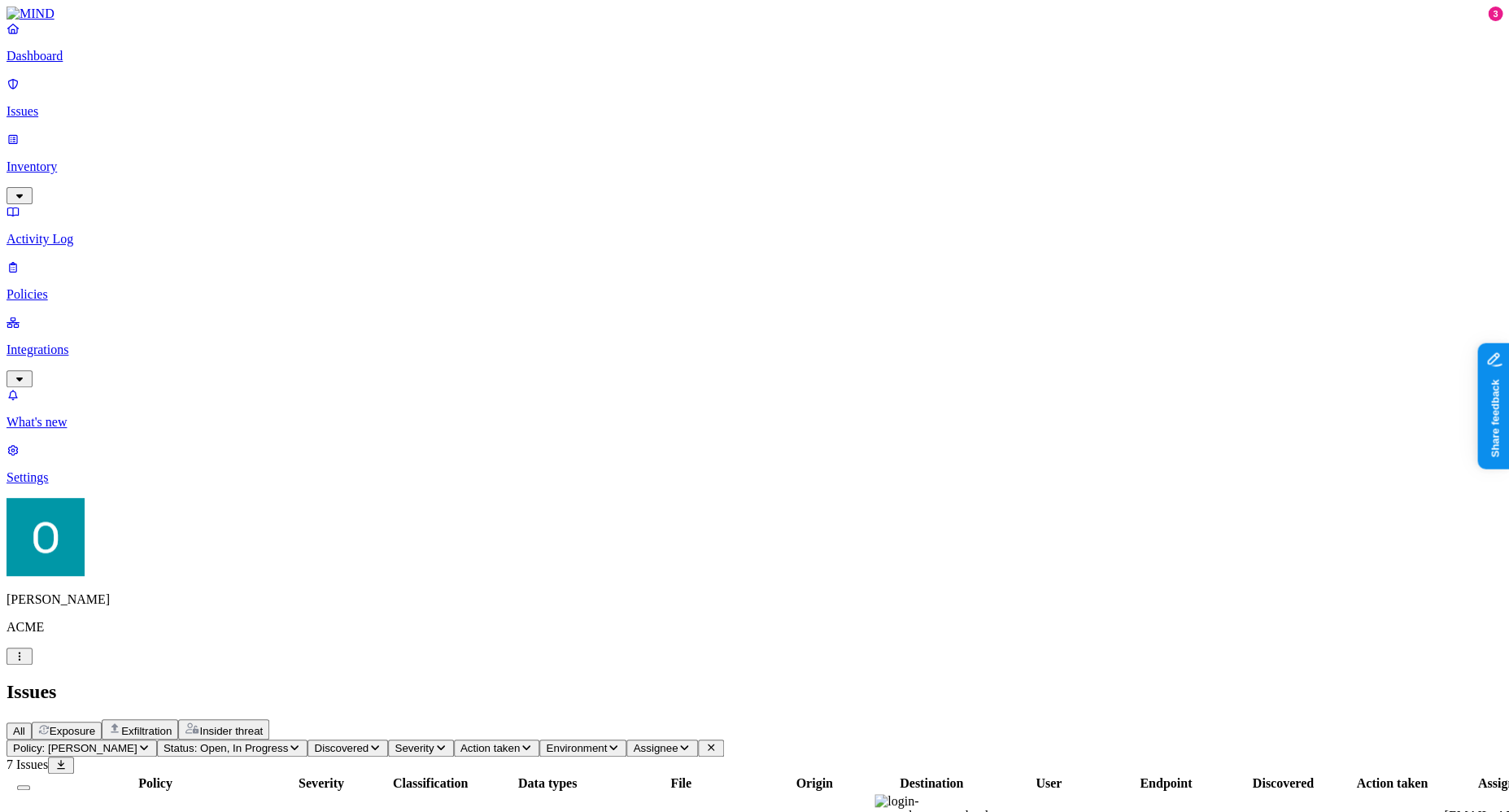
click at [119, 723] on icon "button" at bounding box center [114, 728] width 8 height 9
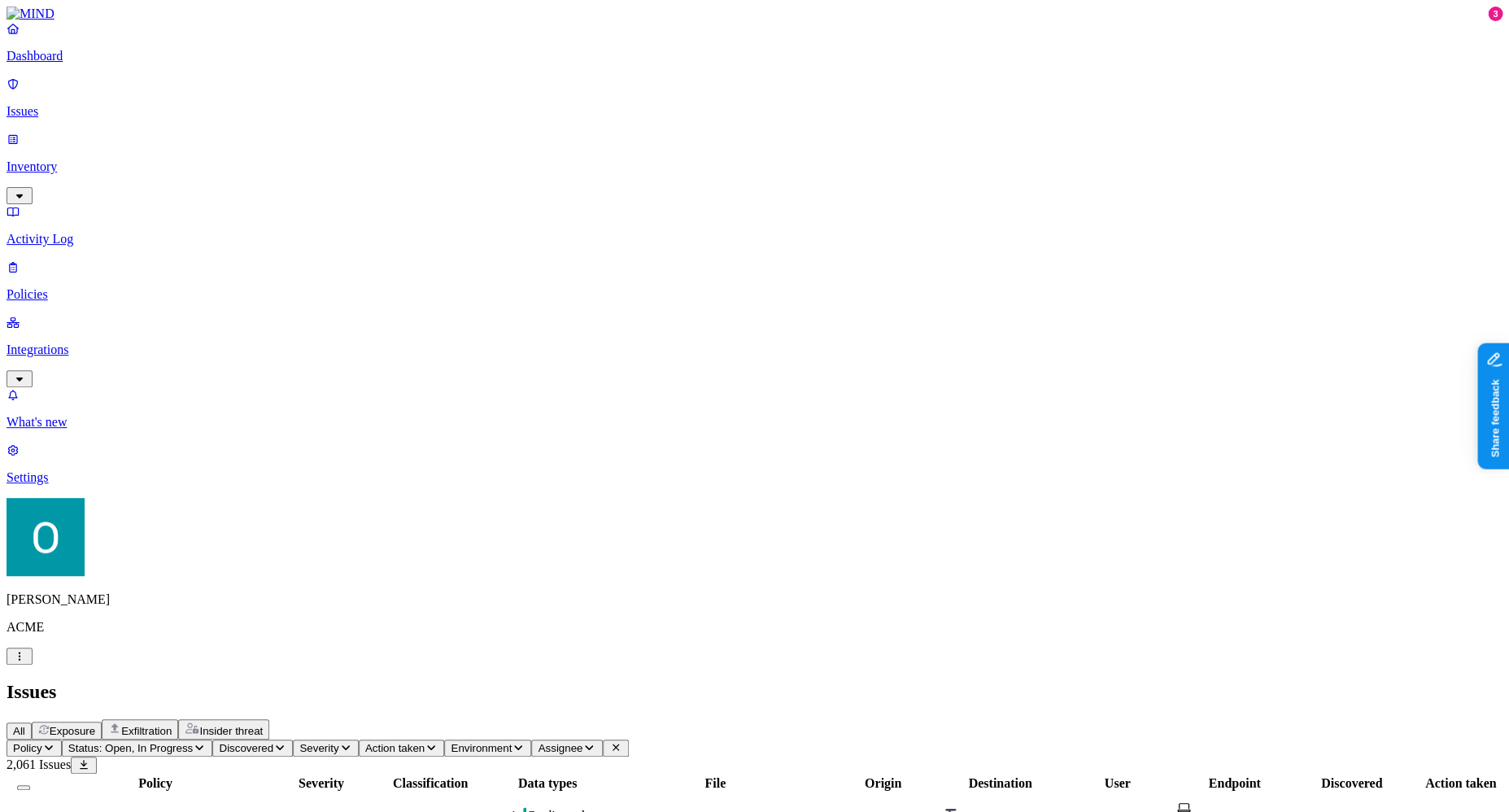
click at [172, 725] on span "Exfiltration" at bounding box center [146, 731] width 51 height 12
click at [88, 287] on p "Policies" at bounding box center [754, 294] width 1497 height 14
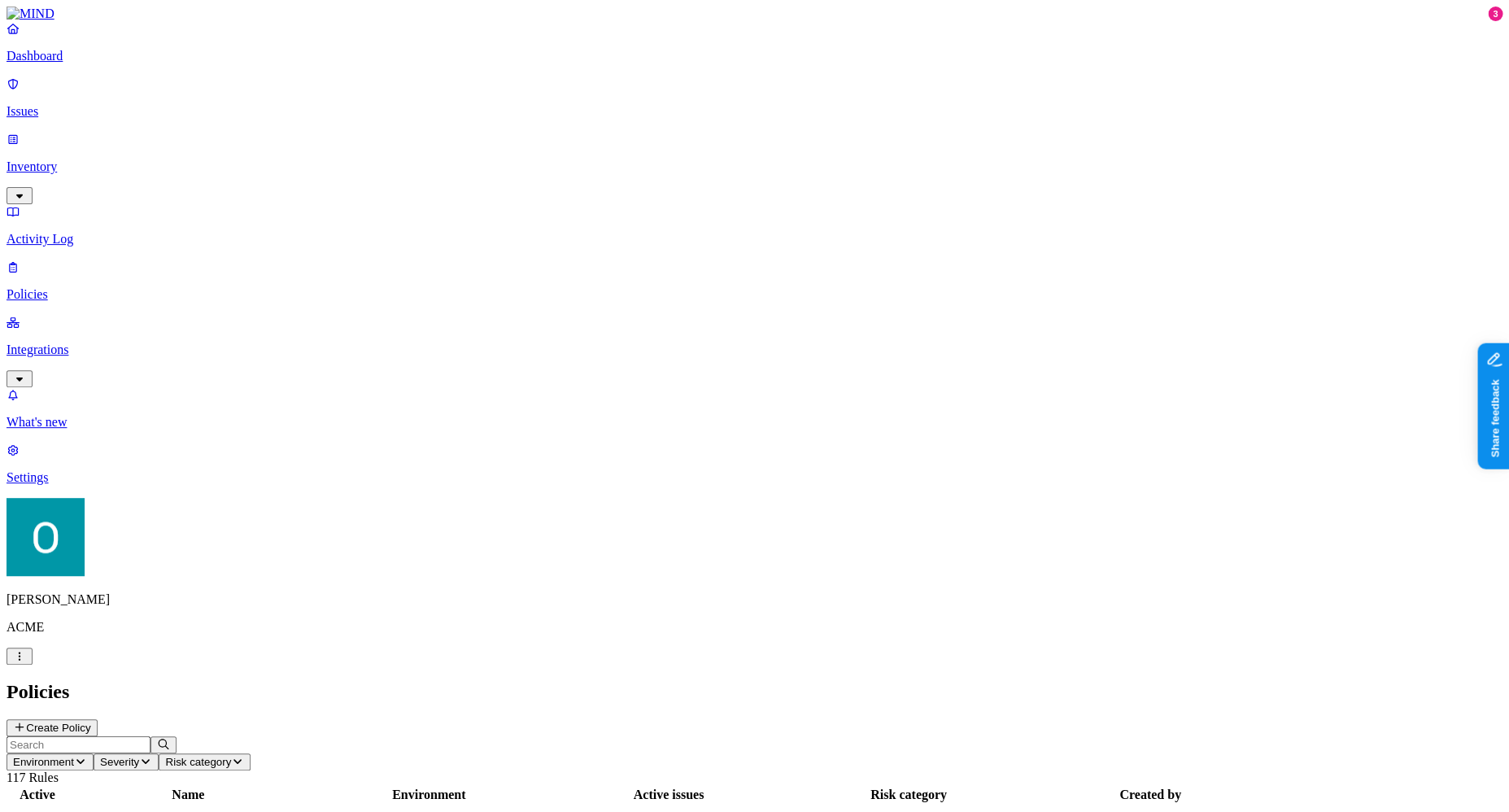
click at [93, 753] on button "Environment" at bounding box center [50, 761] width 87 height 17
click at [409, 155] on span "Endpoint" at bounding box center [391, 162] width 48 height 14
click at [754, 736] on header "Environment: Endpoint Severity Risk category 87 Rules" at bounding box center [754, 760] width 1497 height 49
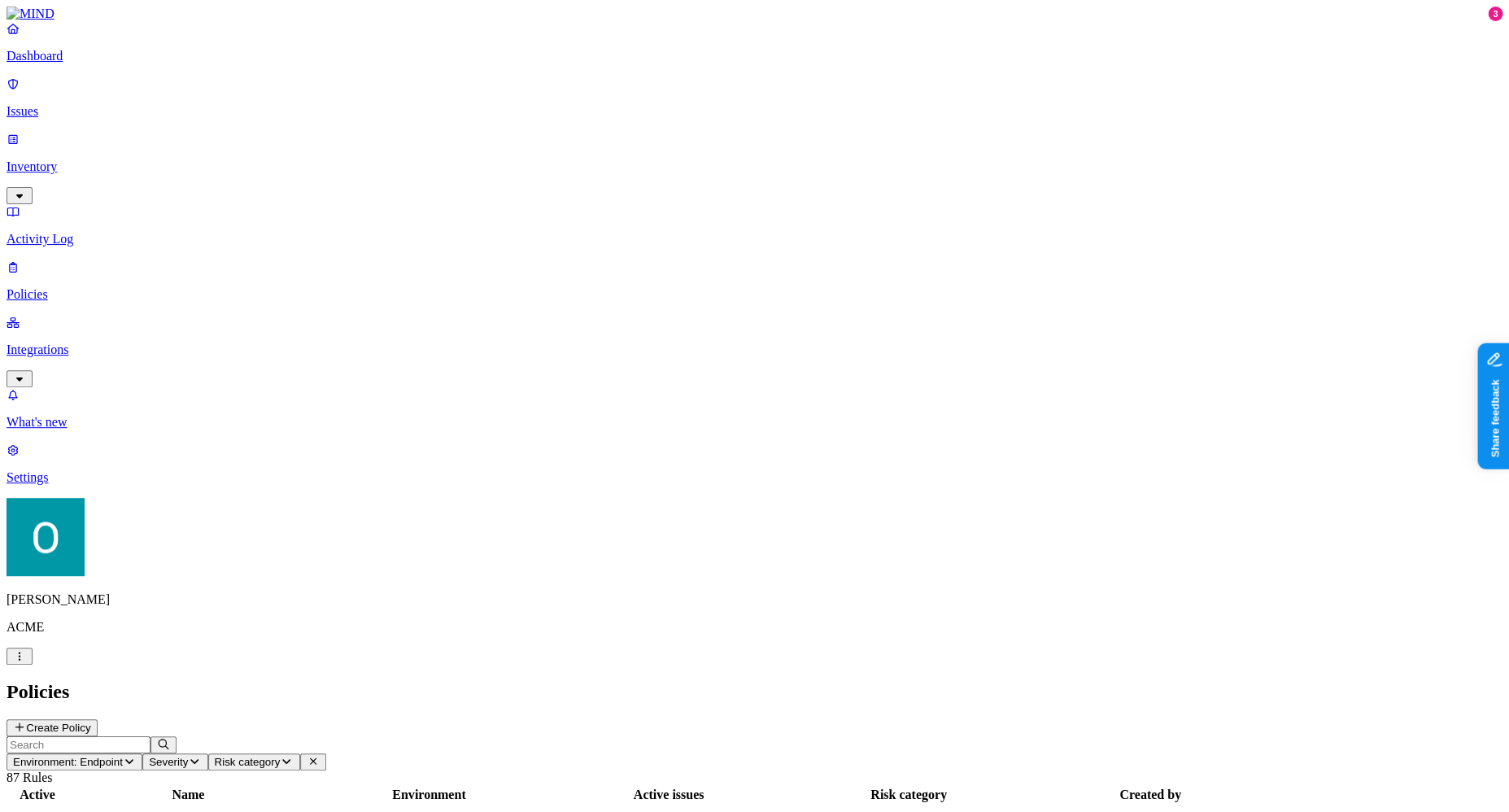
click at [119, 159] on p "Inventory" at bounding box center [754, 166] width 1497 height 14
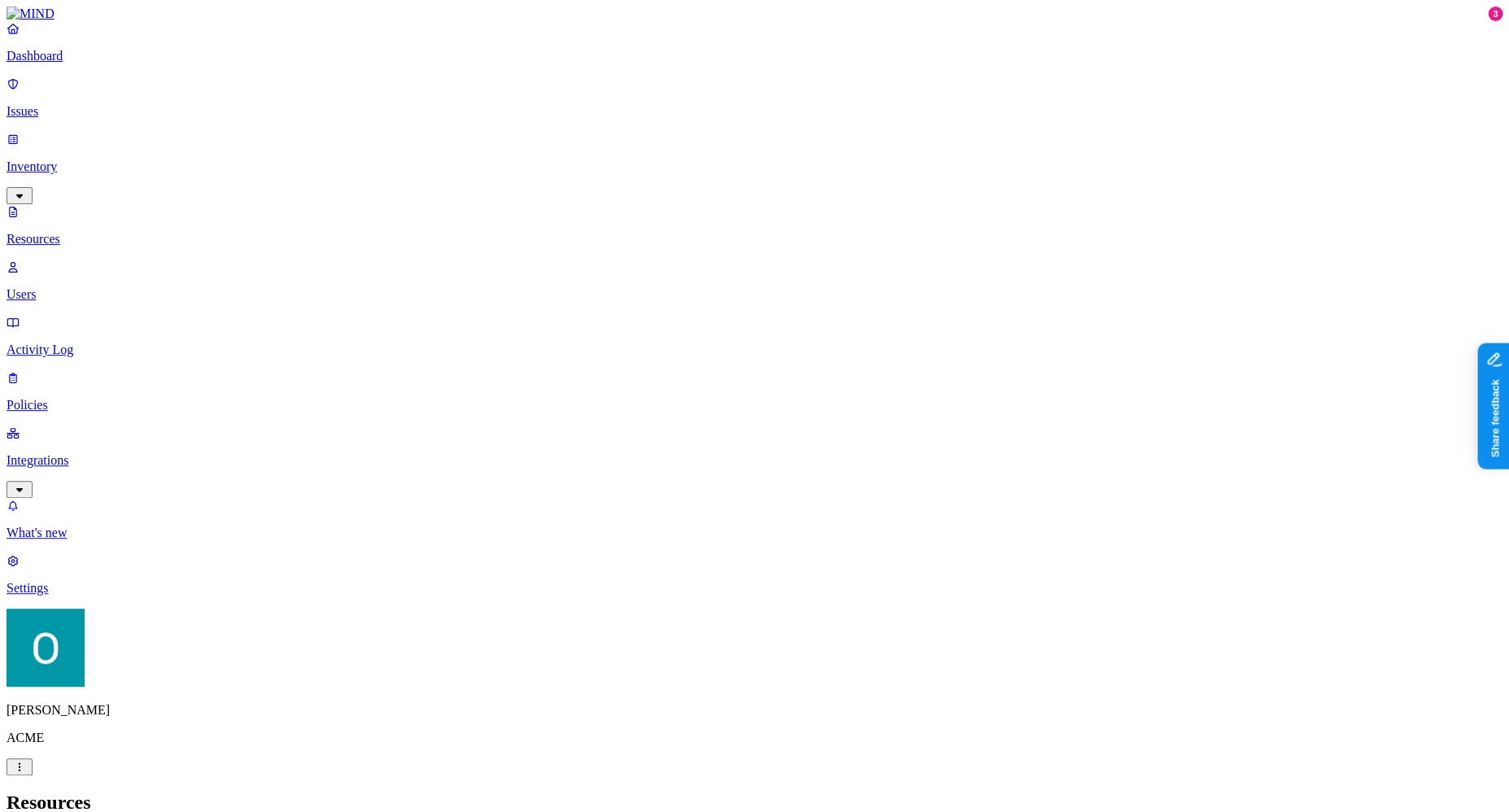
click at [117, 287] on p "Users" at bounding box center [754, 294] width 1497 height 14
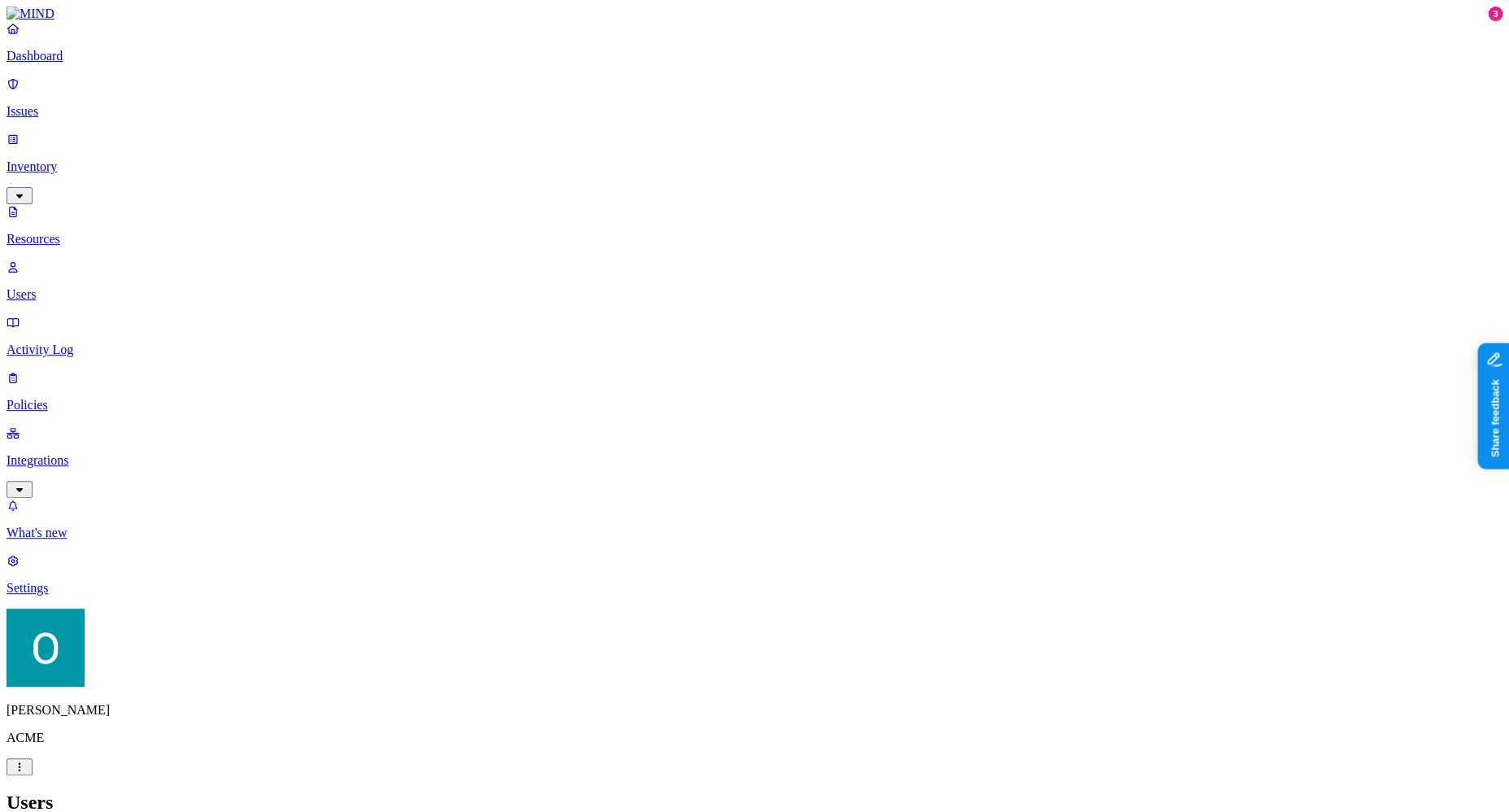
click at [110, 595] on nav "Dashboard Issues Inventory Resources Users Activity Log Policies Integrations W…" at bounding box center [754, 309] width 1497 height 575
click at [73, 595] on nav "Dashboard Issues Inventory Resources Users Activity Log Policies Integrations W…" at bounding box center [754, 309] width 1497 height 575
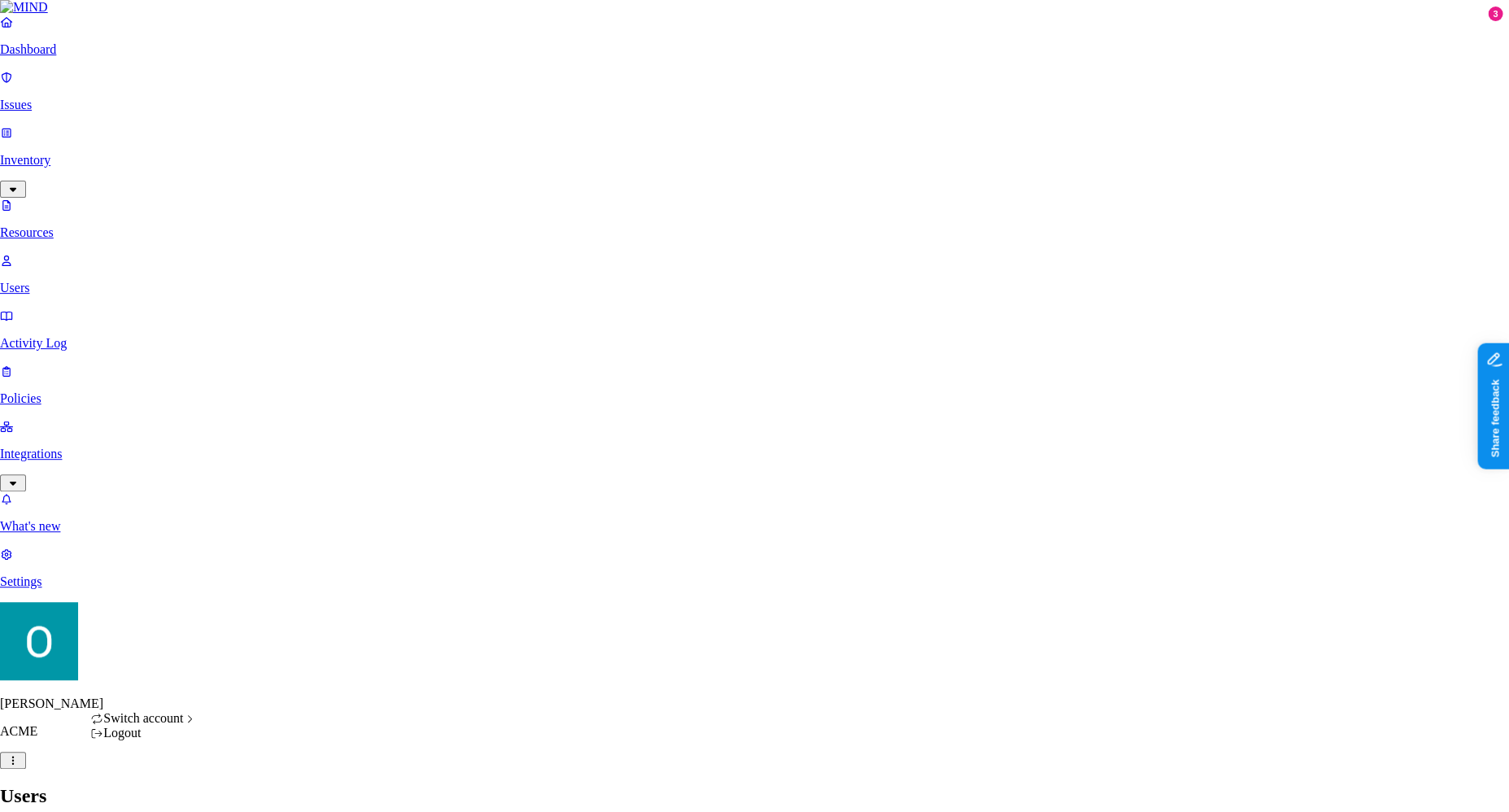
click at [147, 740] on div "Logout" at bounding box center [144, 733] width 107 height 14
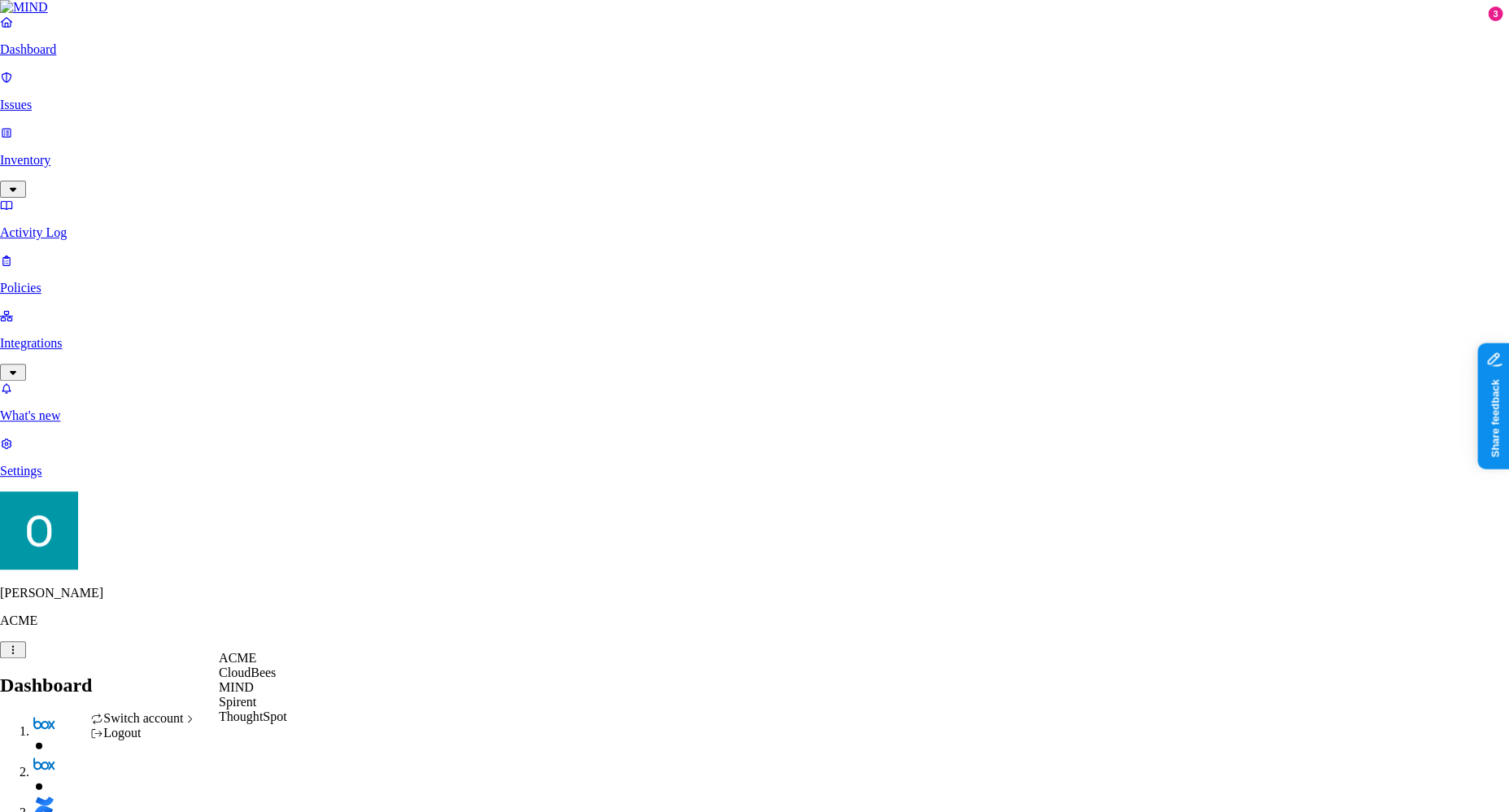
click at [262, 695] on div "MIND" at bounding box center [253, 687] width 69 height 14
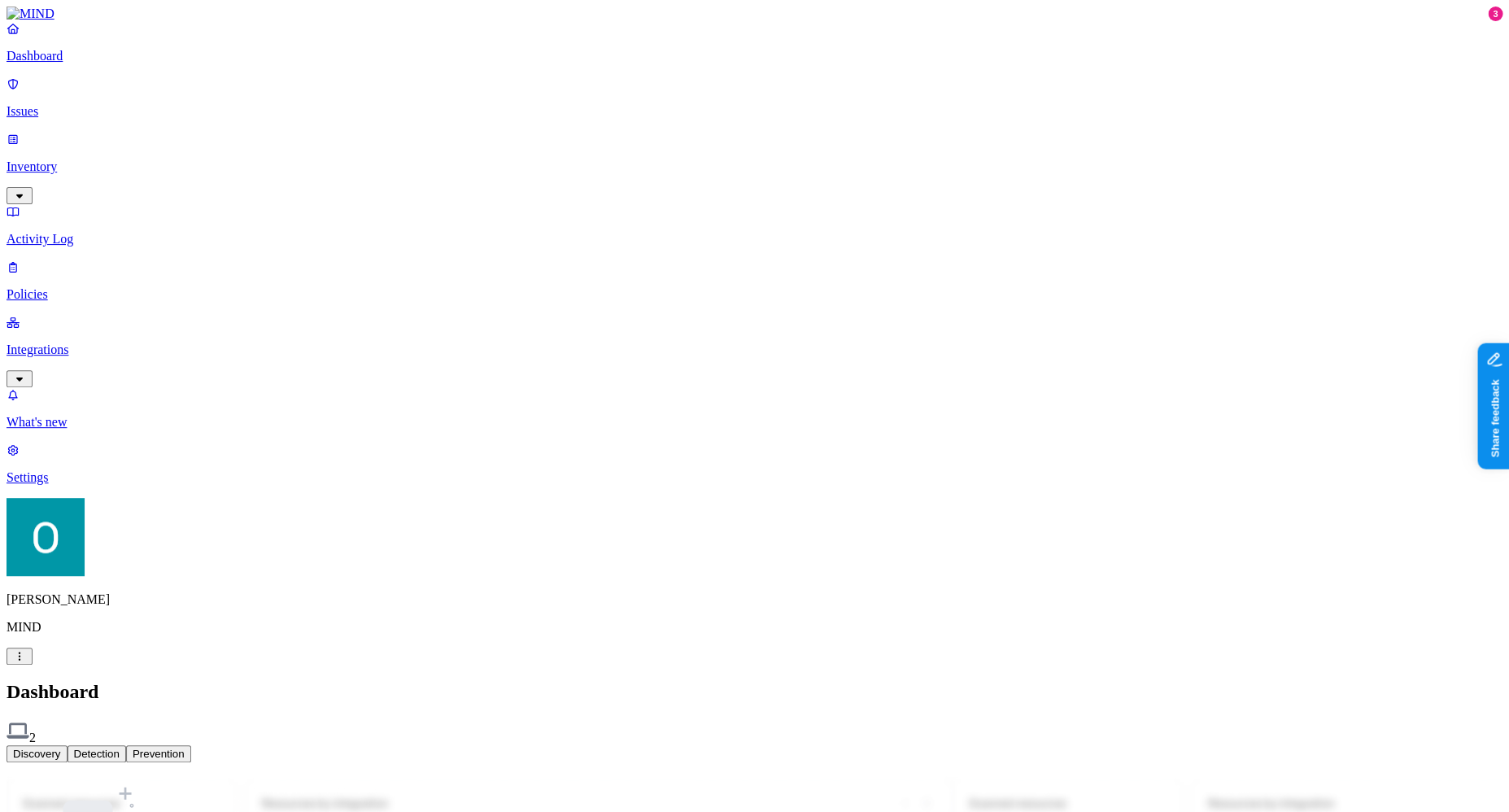
click at [93, 159] on p "Inventory" at bounding box center [754, 166] width 1497 height 14
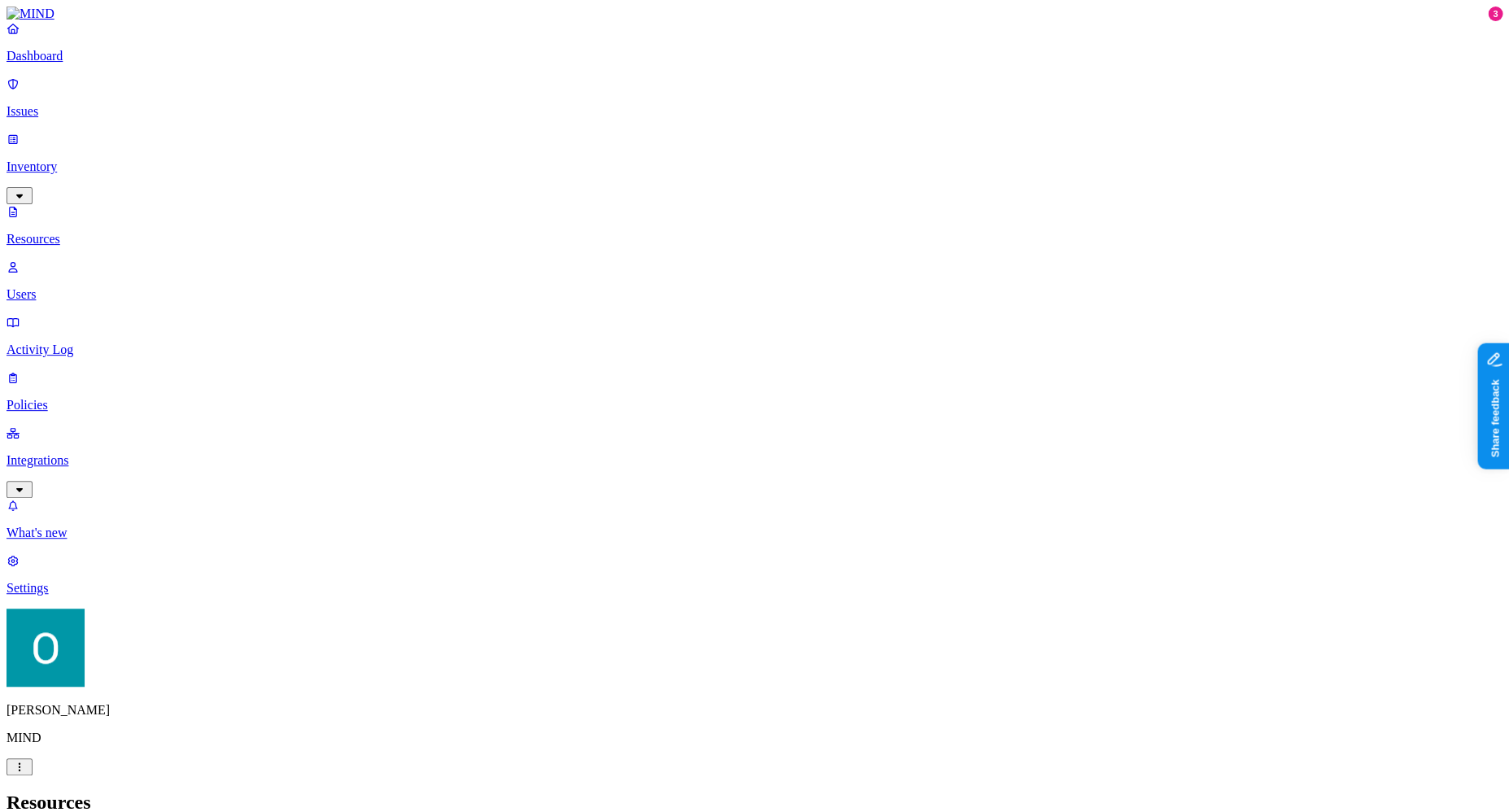
click at [100, 287] on p "Users" at bounding box center [754, 294] width 1497 height 14
click at [125, 453] on p "Integrations" at bounding box center [754, 460] width 1497 height 14
click at [123, 442] on link "Endpoints" at bounding box center [754, 463] width 1497 height 43
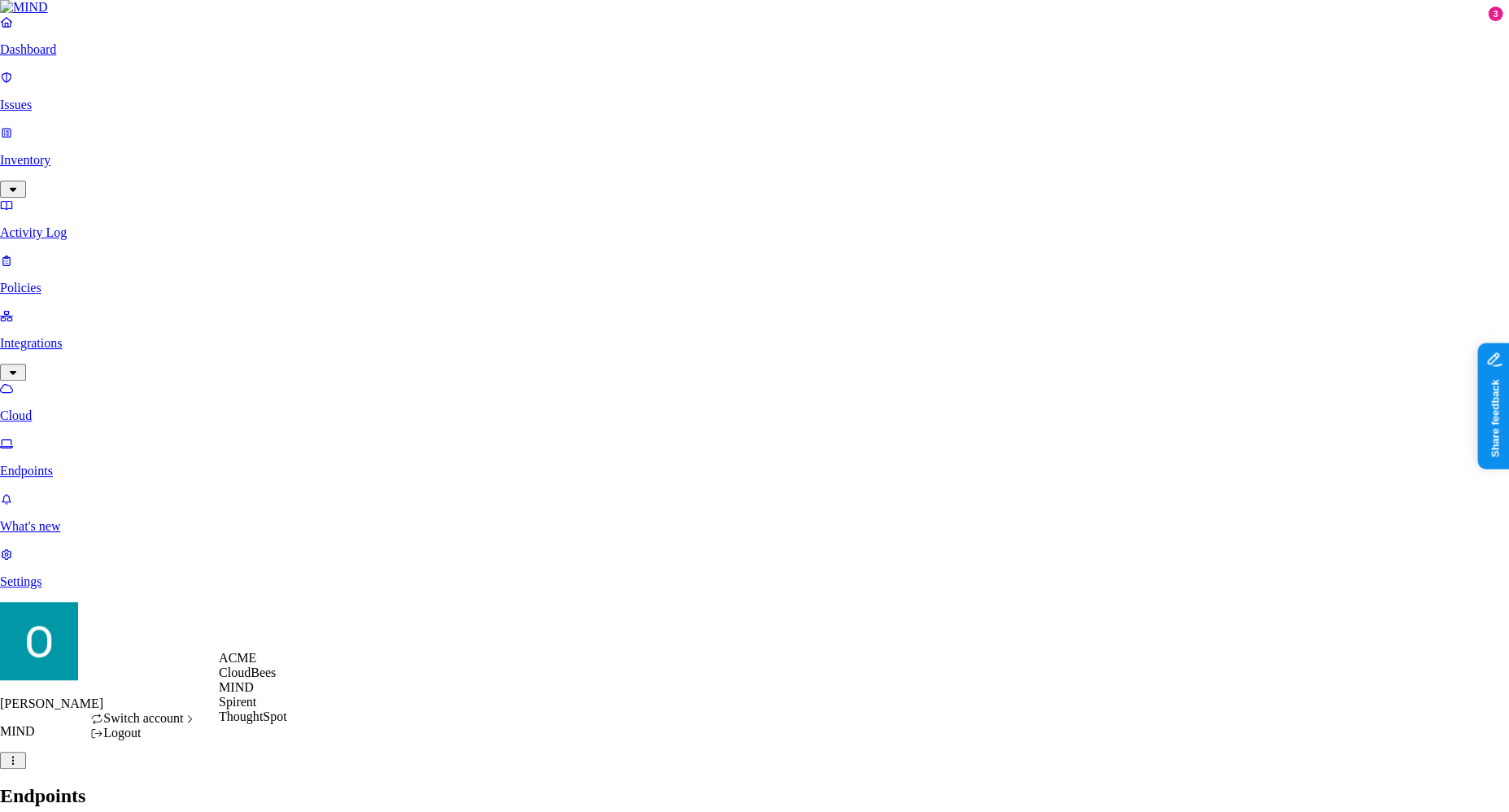
click at [262, 664] on div "ACME" at bounding box center [253, 658] width 69 height 14
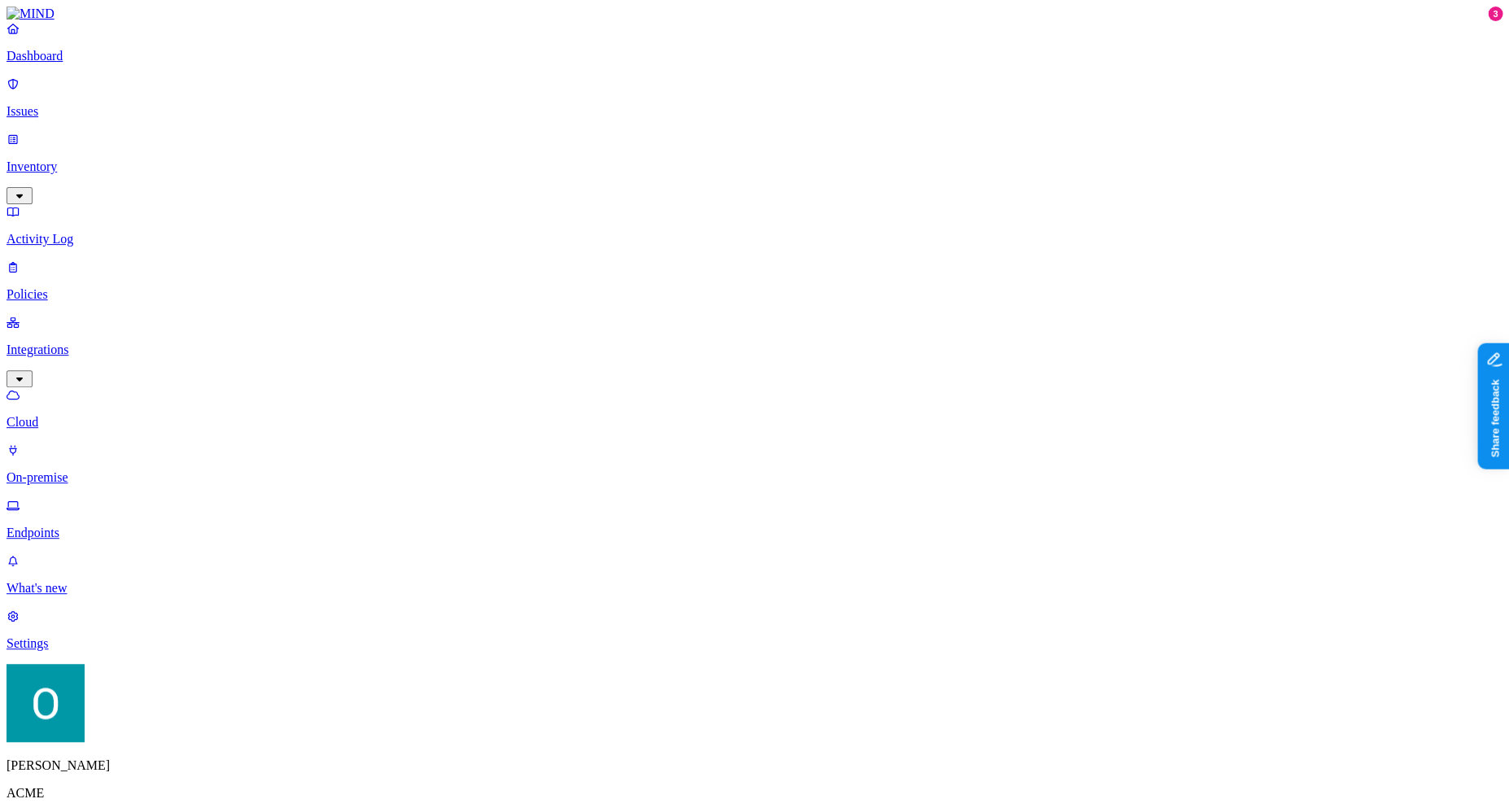
click at [70, 441] on nav "Dashboard Issues Inventory Activity Log Policies Integrations Cloud On-premise …" at bounding box center [754, 336] width 1497 height 630
click at [86, 551] on nav "Dashboard Issues Inventory Activity Log Policies Integrations Cloud On-premise …" at bounding box center [754, 336] width 1497 height 630
click at [147, 138] on link "Inventory" at bounding box center [754, 166] width 1497 height 70
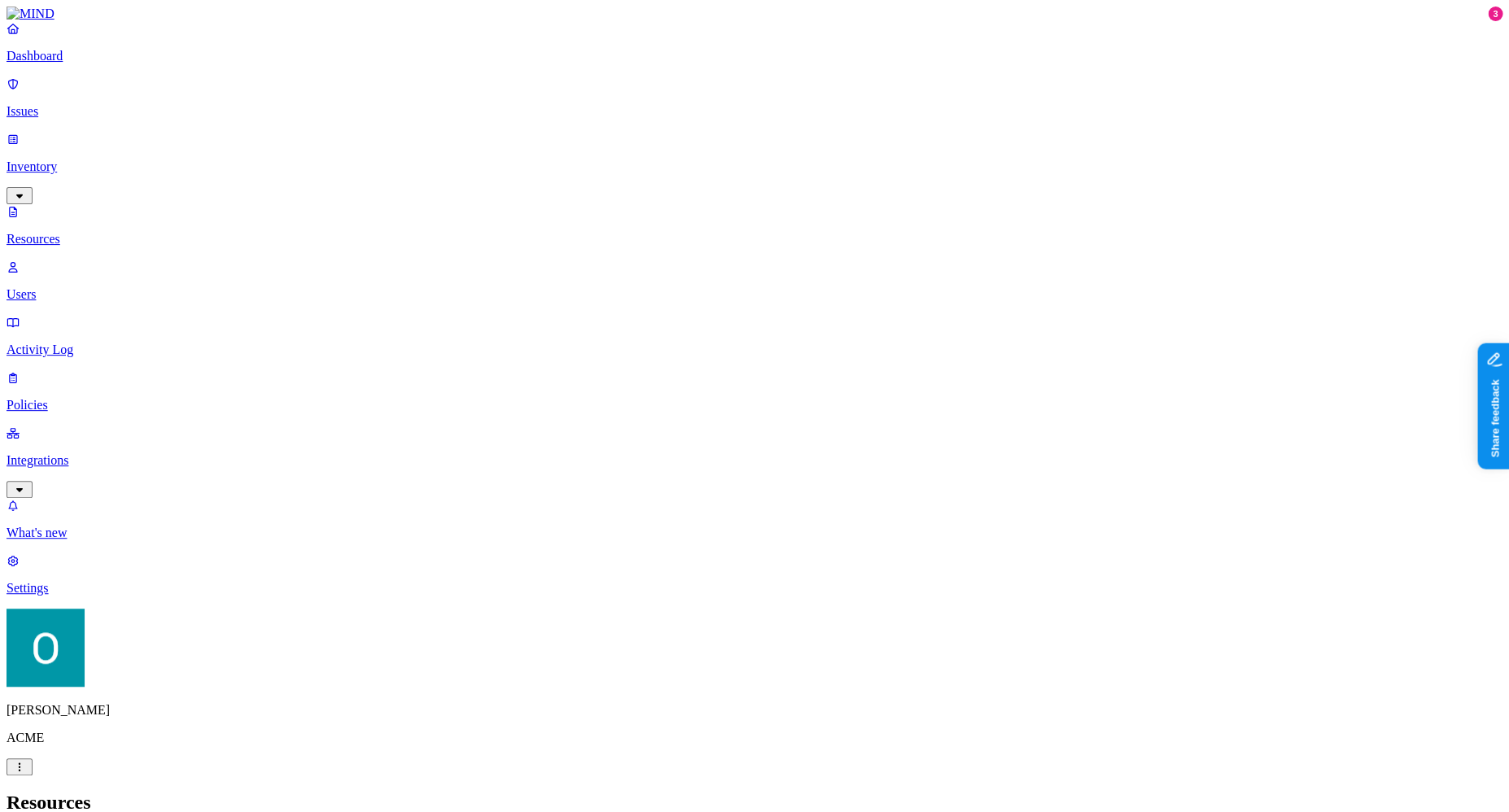
click at [114, 287] on p "Users" at bounding box center [754, 294] width 1497 height 14
drag, startPoint x: 231, startPoint y: 383, endPoint x: 1032, endPoint y: 384, distance: 801.0
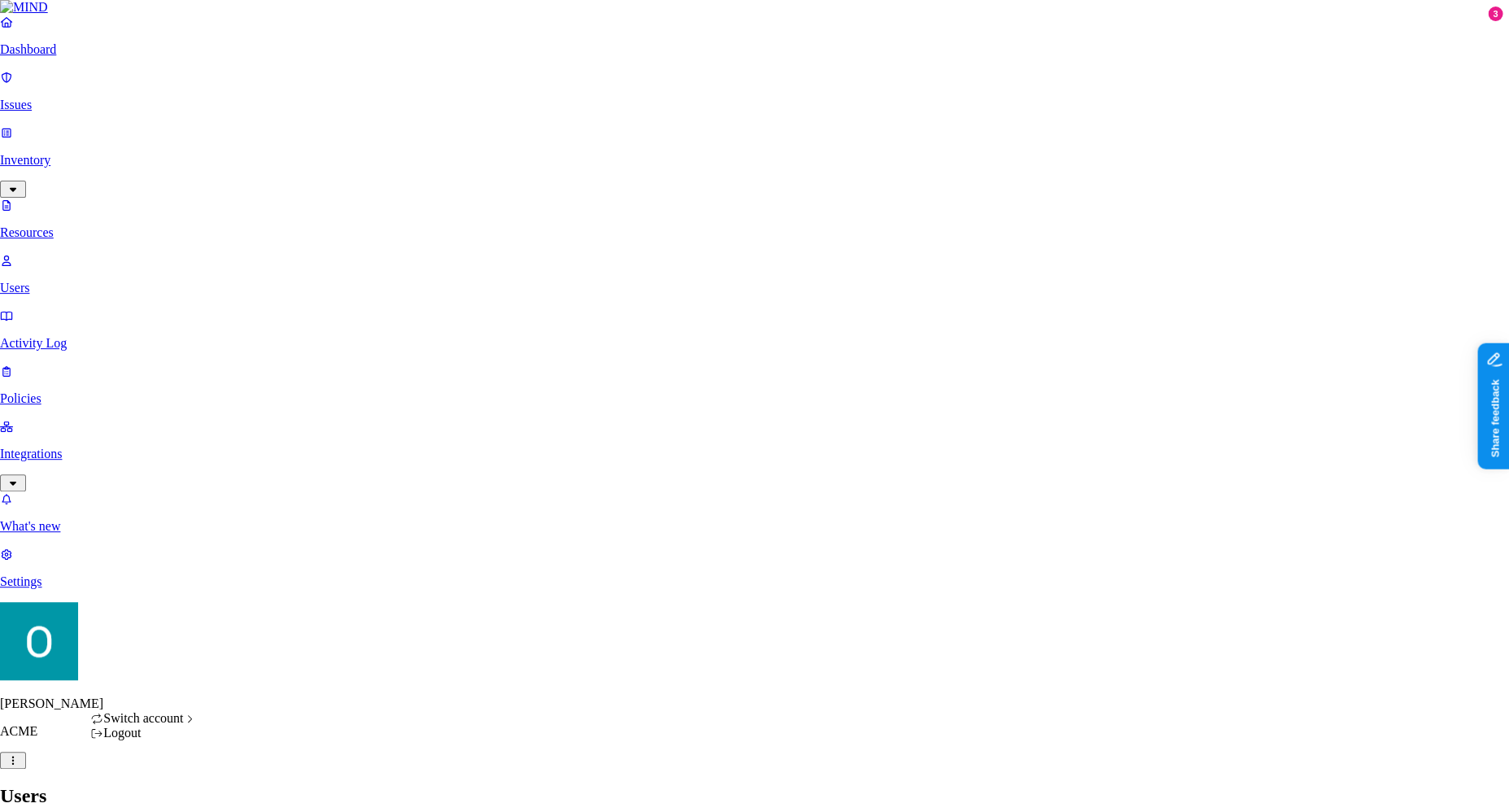
click at [254, 708] on span "Spirent" at bounding box center [238, 702] width 37 height 14
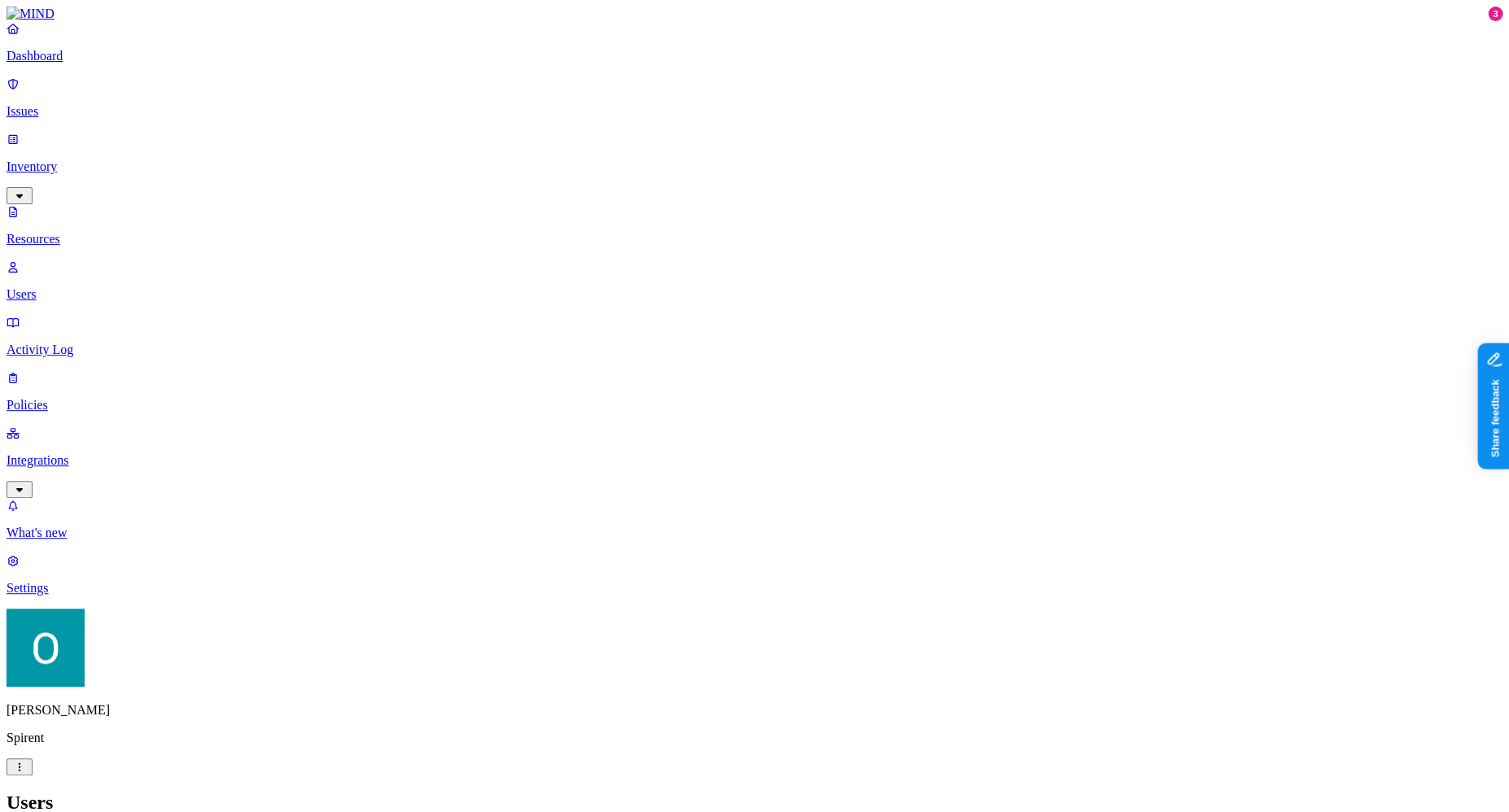
click at [124, 398] on p "Policies" at bounding box center [754, 405] width 1497 height 14
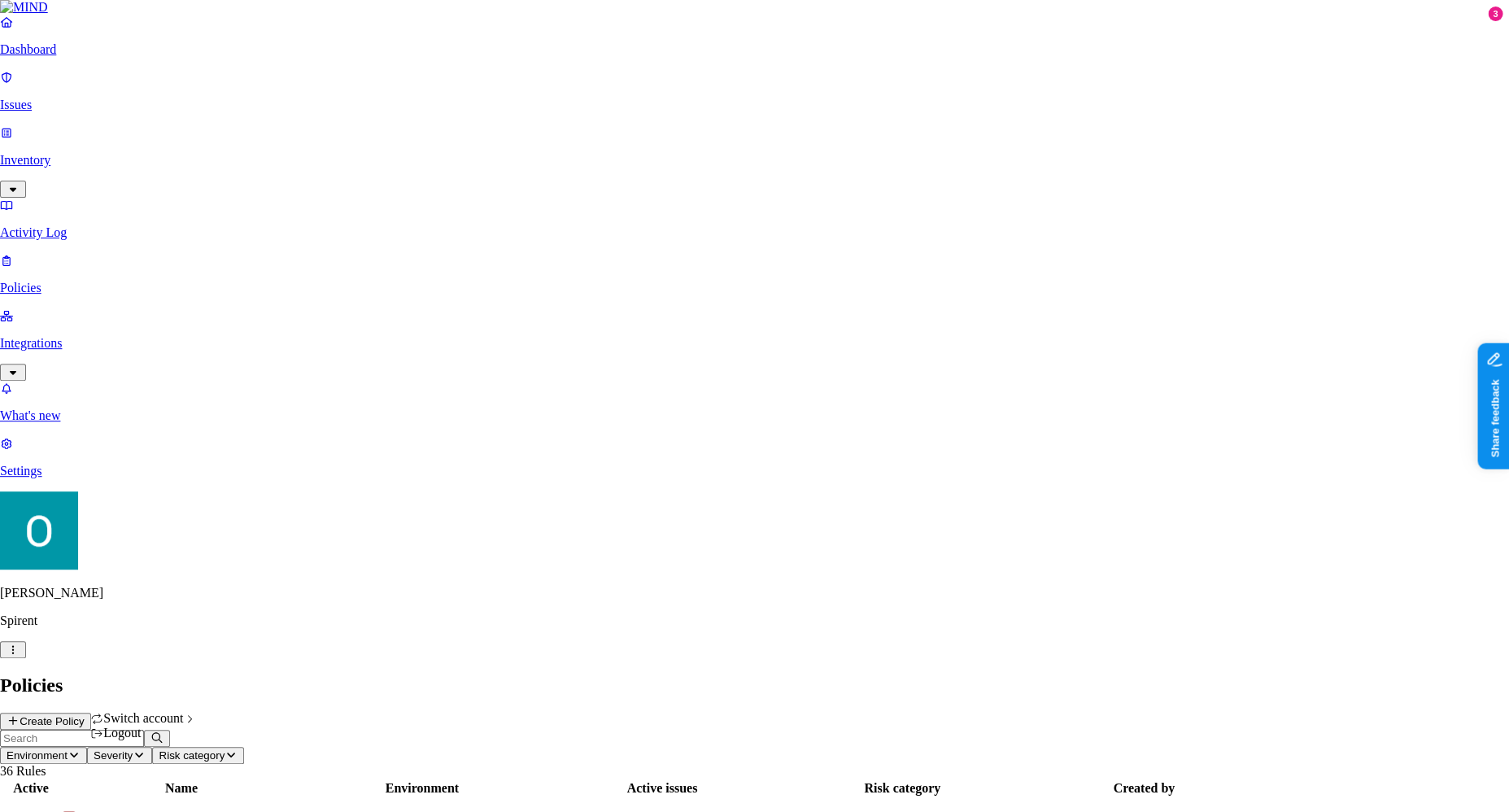
click at [26, 658] on button "button" at bounding box center [12, 649] width 26 height 17
click at [280, 663] on div "ACME" at bounding box center [253, 658] width 69 height 14
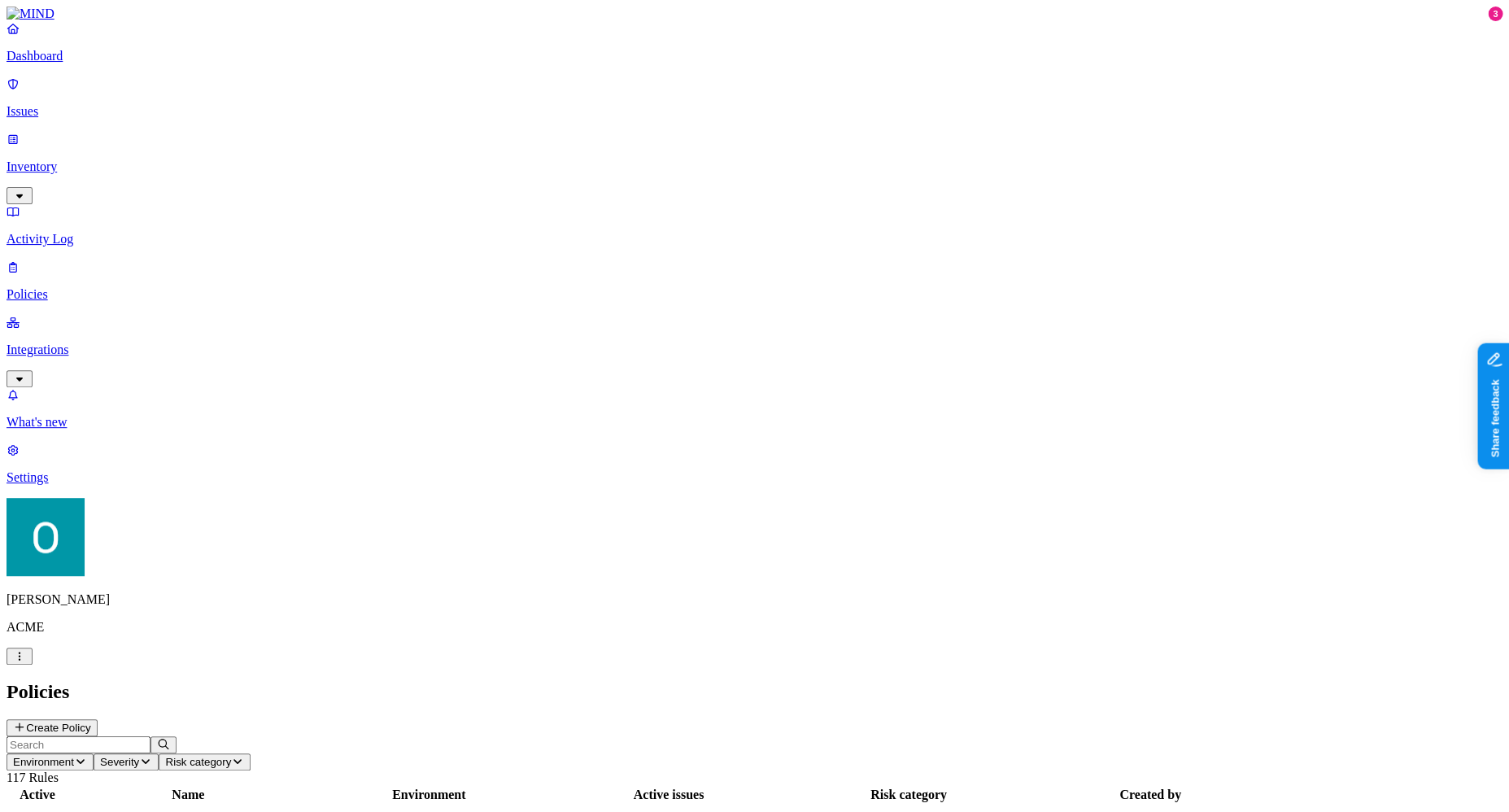
click at [728, 736] on header "Environment Severity Risk category 117 Rules" at bounding box center [754, 760] width 1497 height 49
click at [98, 719] on button "Create Policy" at bounding box center [52, 727] width 91 height 17
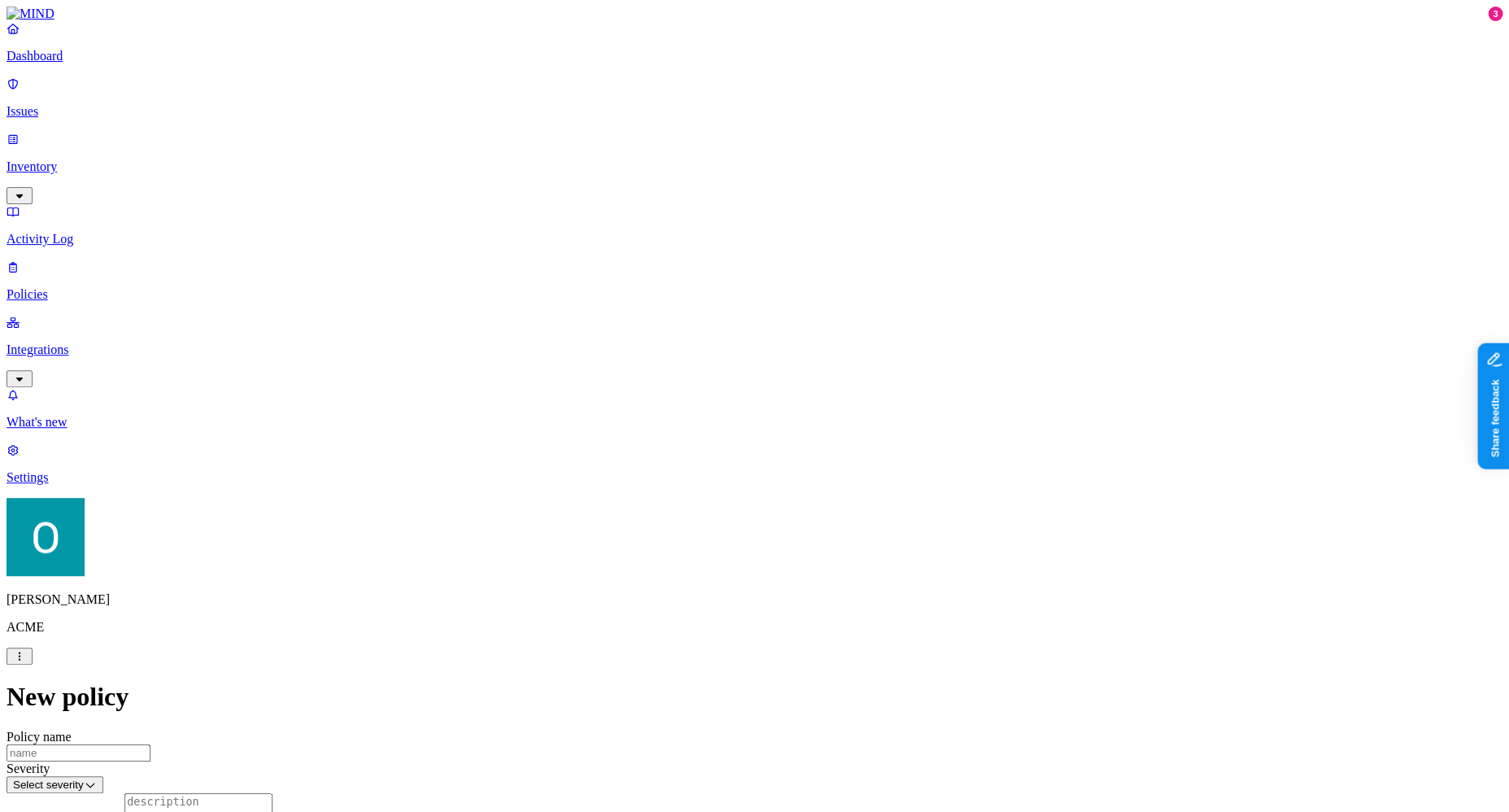
scroll to position [217, 0]
click at [658, 557] on label "Data type" at bounding box center [645, 545] width 24 height 28
